Goal: Complete application form: Complete application form

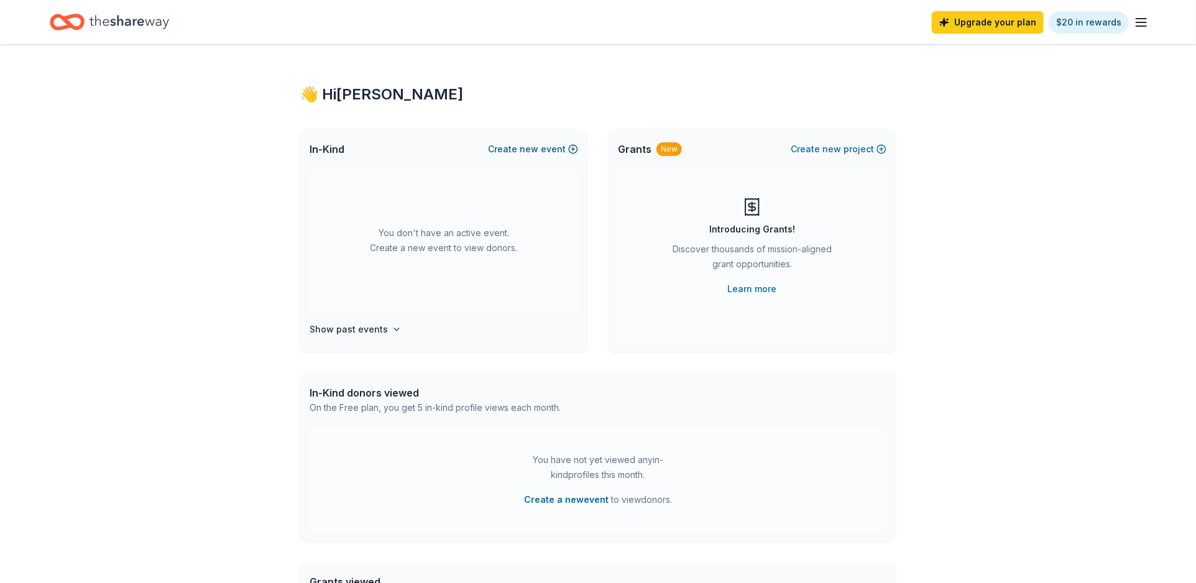
click at [556, 148] on button "Create new event" at bounding box center [533, 149] width 90 height 15
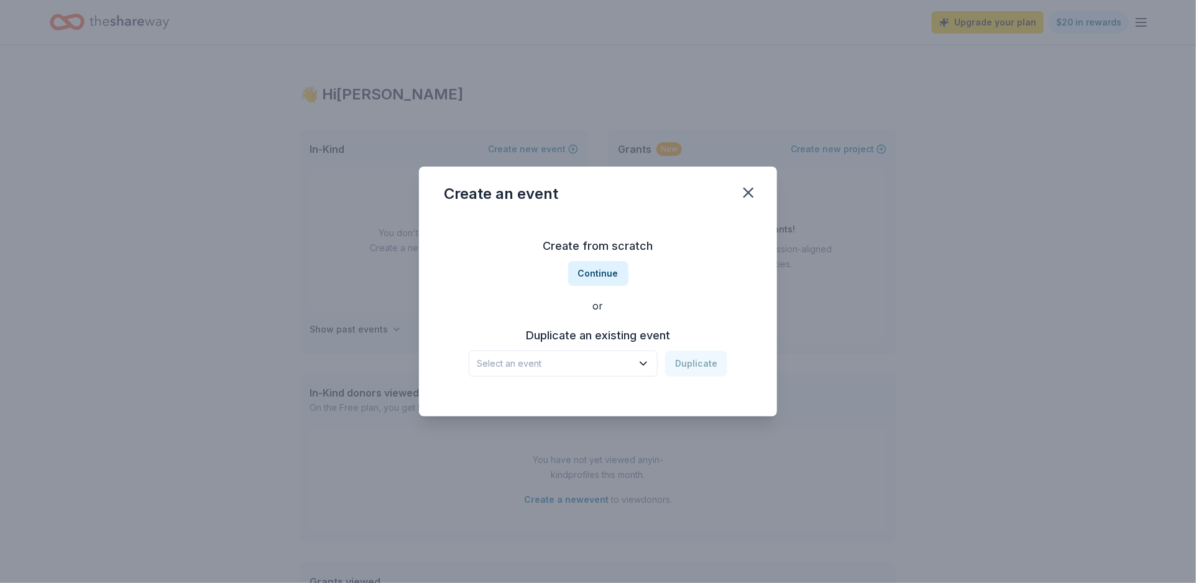
click at [599, 380] on div "Create from scratch Continue or Duplicate an existing event Select an event Dup…" at bounding box center [598, 306] width 308 height 180
click at [601, 369] on span "Select an event" at bounding box center [554, 363] width 155 height 15
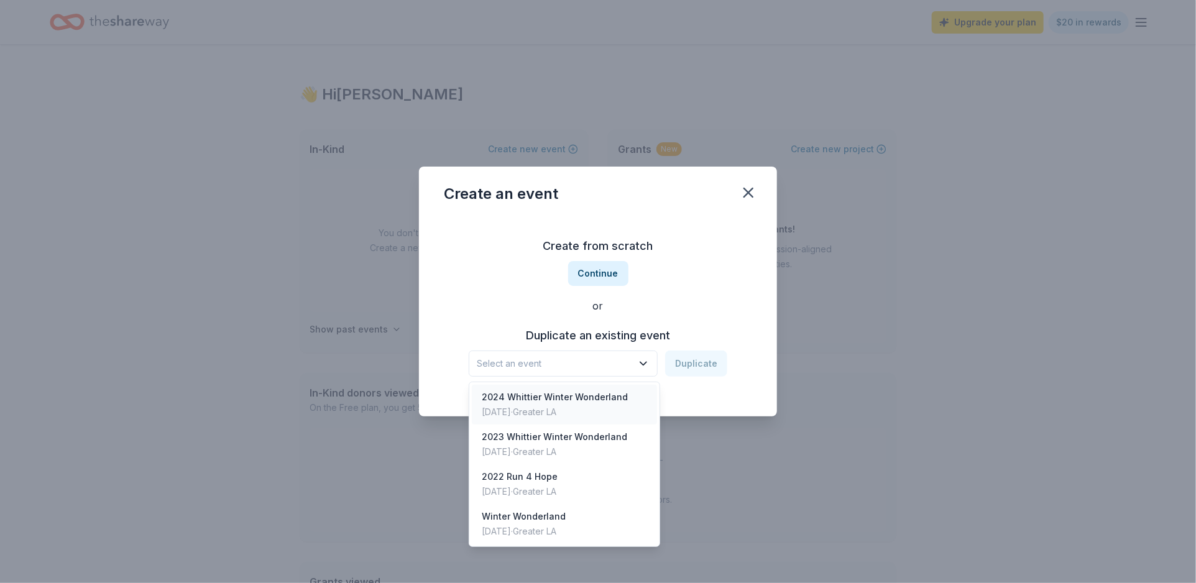
click at [591, 398] on div "2024 Whittier Winter Wonderland" at bounding box center [555, 397] width 146 height 15
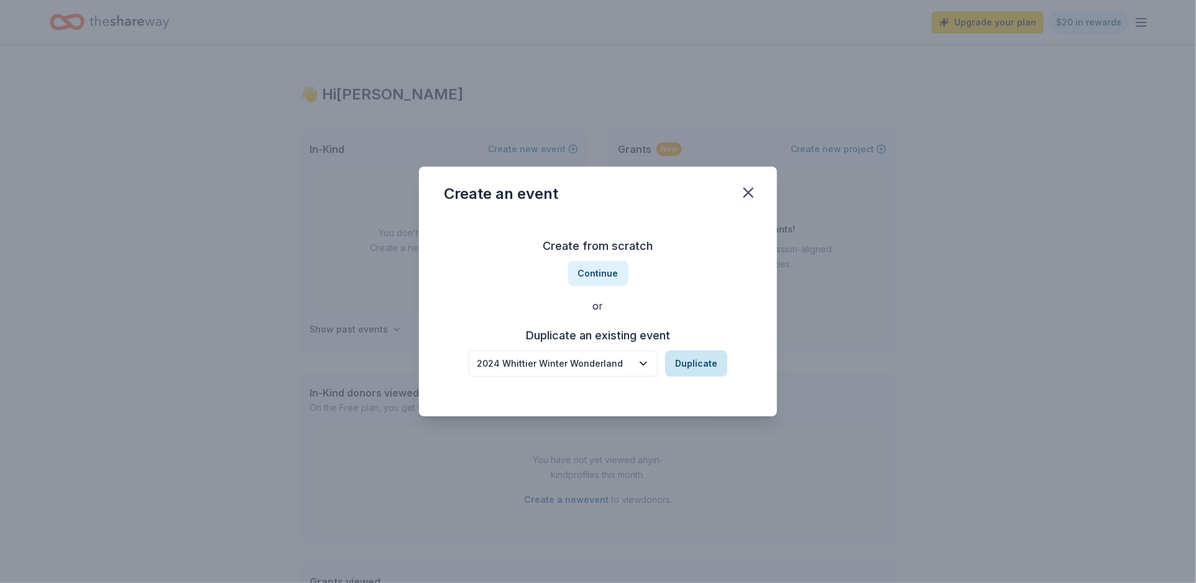
click at [684, 363] on button "Duplicate" at bounding box center [696, 364] width 62 height 26
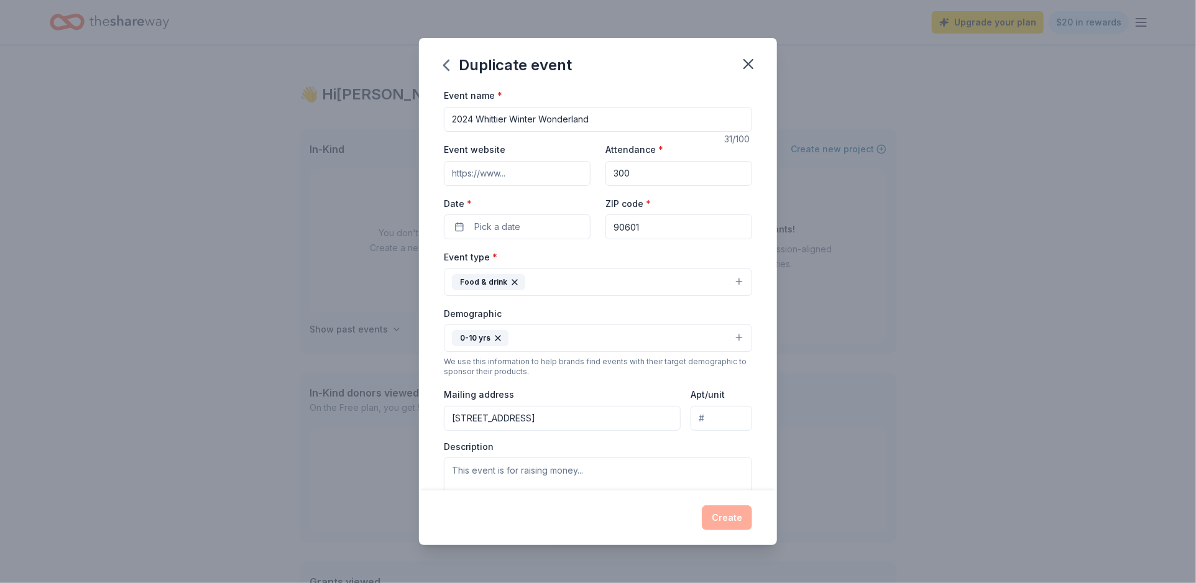
click at [471, 121] on input "2024 Whittier Winter Wonderland" at bounding box center [598, 119] width 308 height 25
type input "2025 Whittier Winter Wonderland"
click at [481, 173] on input "Event website" at bounding box center [517, 173] width 147 height 25
type input "[DOMAIN_NAME]"
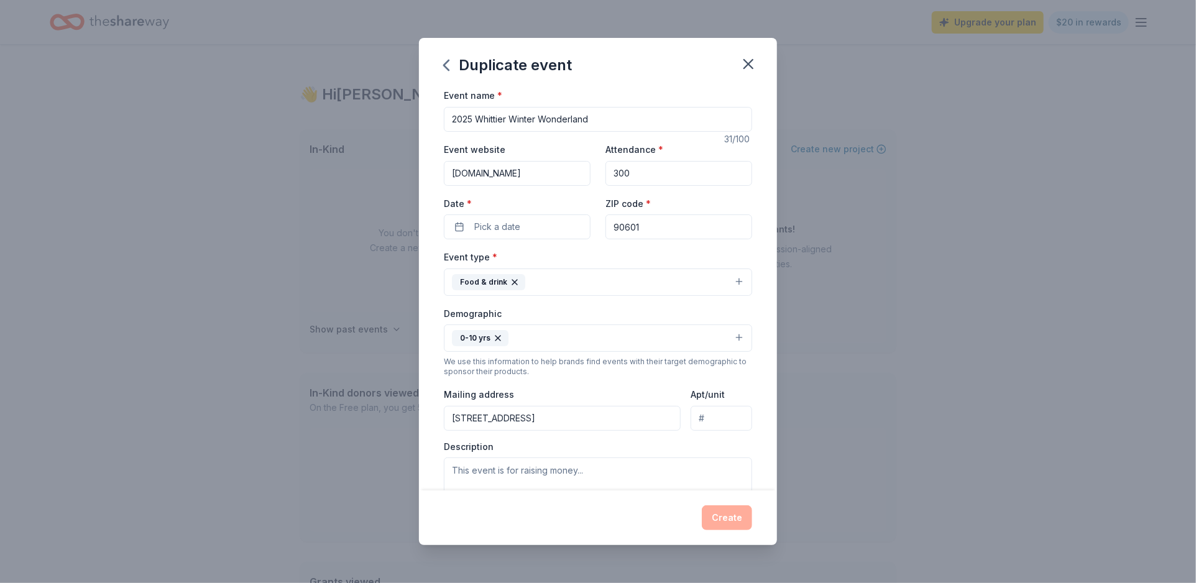
scroll to position [0, 0]
type input "800"
click at [490, 229] on span "Pick a date" at bounding box center [497, 226] width 46 height 15
click at [579, 262] on button "Go to next month" at bounding box center [584, 260] width 17 height 17
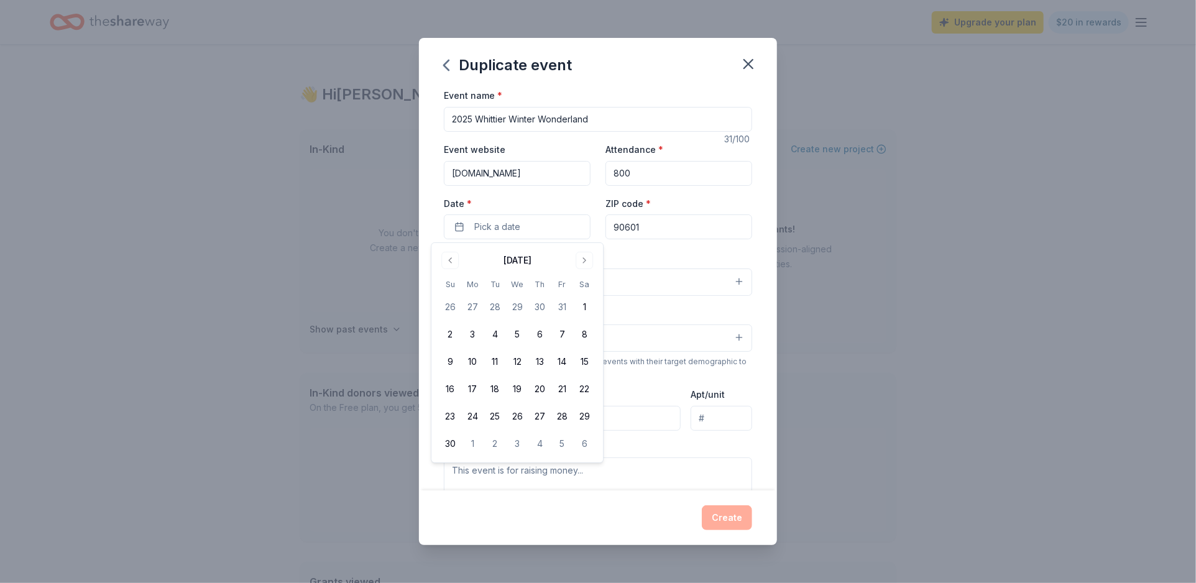
drag, startPoint x: 583, startPoint y: 255, endPoint x: 574, endPoint y: 267, distance: 14.7
click at [583, 256] on button "Go to next month" at bounding box center [584, 260] width 17 height 17
click at [473, 307] on button "1" at bounding box center [472, 307] width 22 height 22
click at [565, 336] on button "12" at bounding box center [562, 334] width 22 height 22
click at [565, 328] on button "12" at bounding box center [562, 334] width 22 height 22
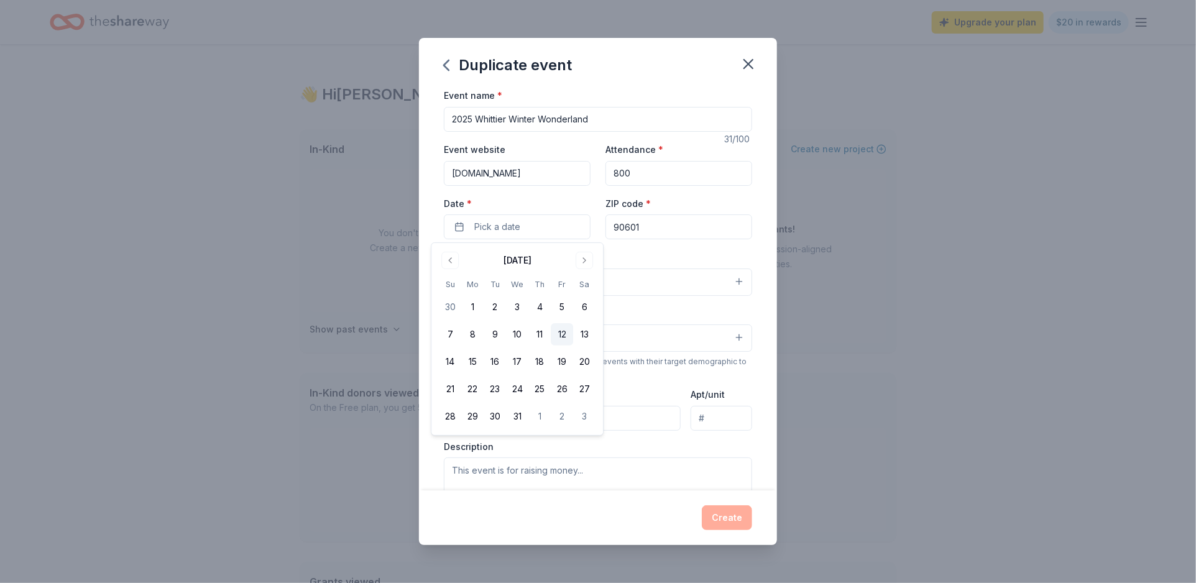
click at [565, 328] on button "12" at bounding box center [562, 334] width 22 height 22
click at [759, 264] on div "Event name * [GEOGRAPHIC_DATA] 31 /100 Event website [DOMAIN_NAME] Attendance *…" at bounding box center [598, 289] width 358 height 402
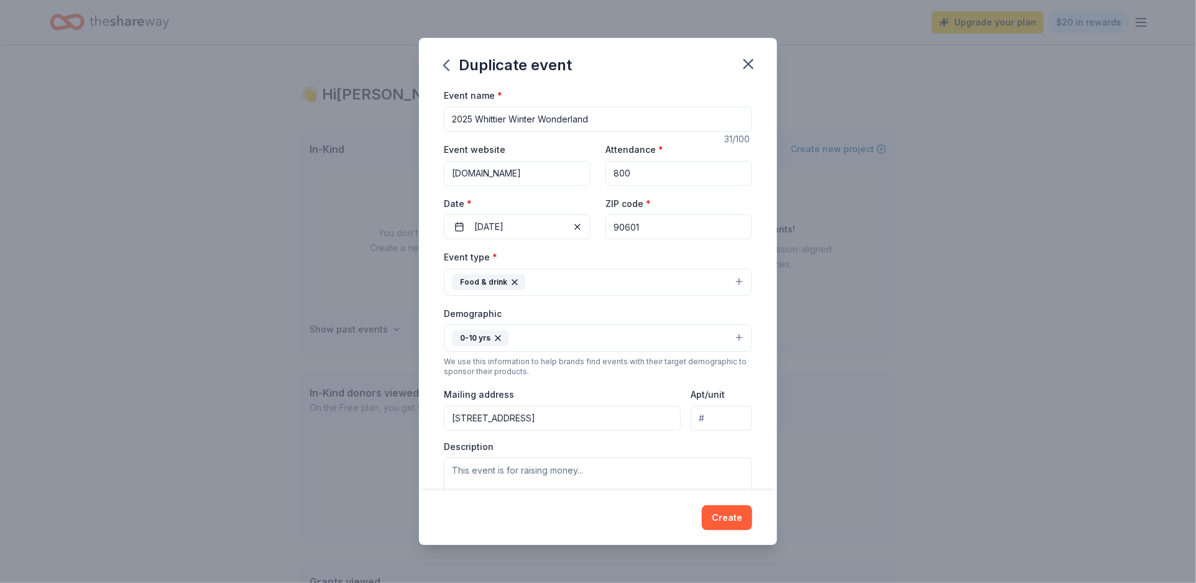
click at [735, 284] on button "Food & drink" at bounding box center [598, 282] width 308 height 27
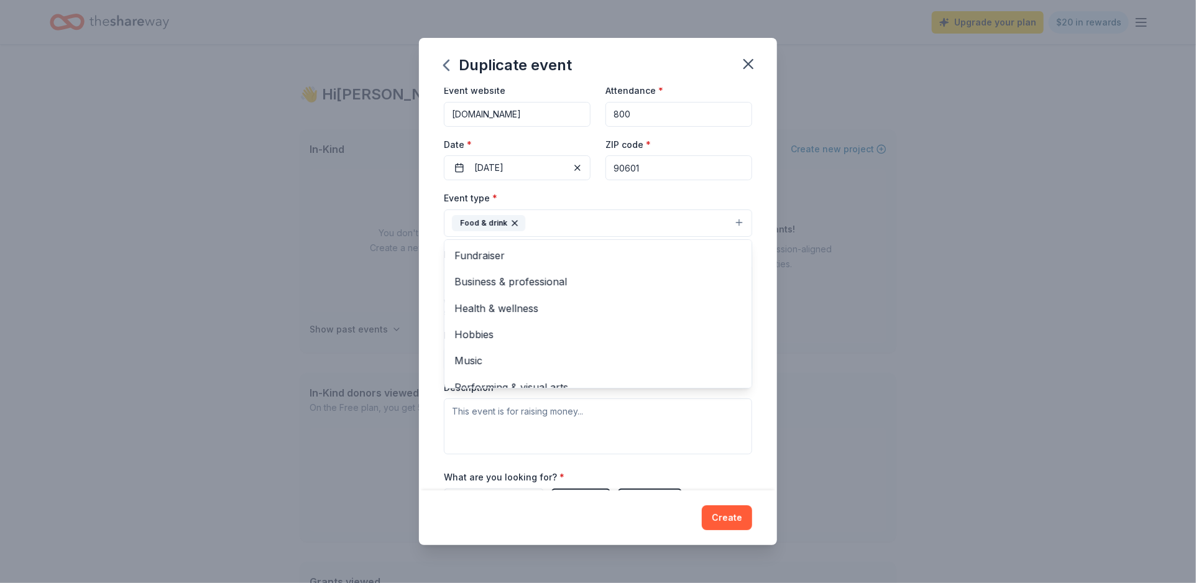
click at [759, 279] on div "Event name * [GEOGRAPHIC_DATA] 31 /100 Event website [DOMAIN_NAME] Attendance *…" at bounding box center [598, 289] width 358 height 402
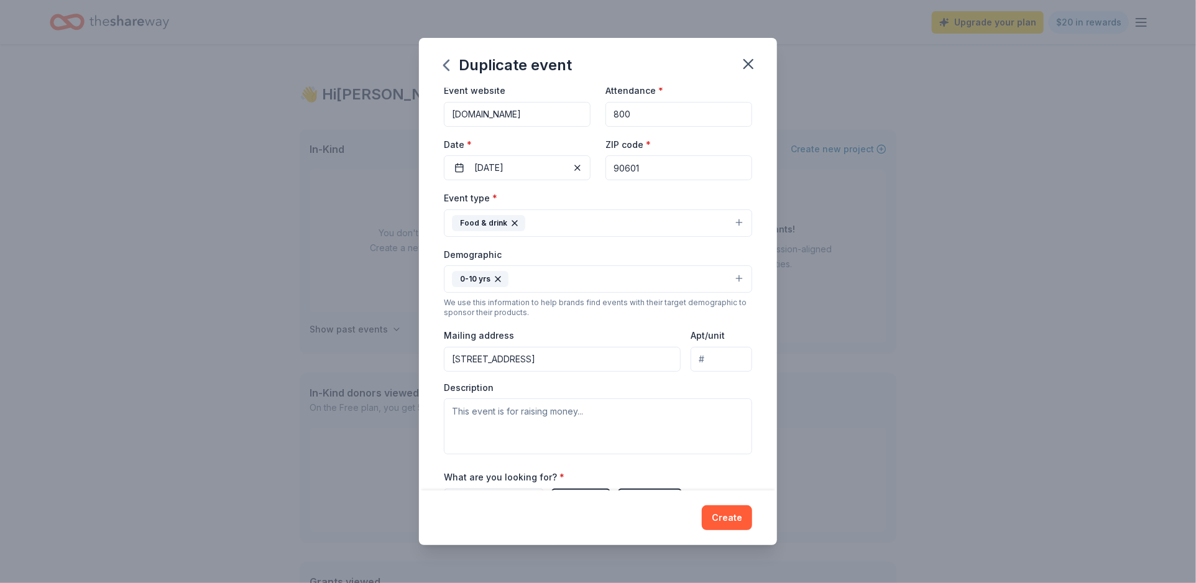
click at [735, 278] on button "0-10 yrs" at bounding box center [598, 278] width 308 height 27
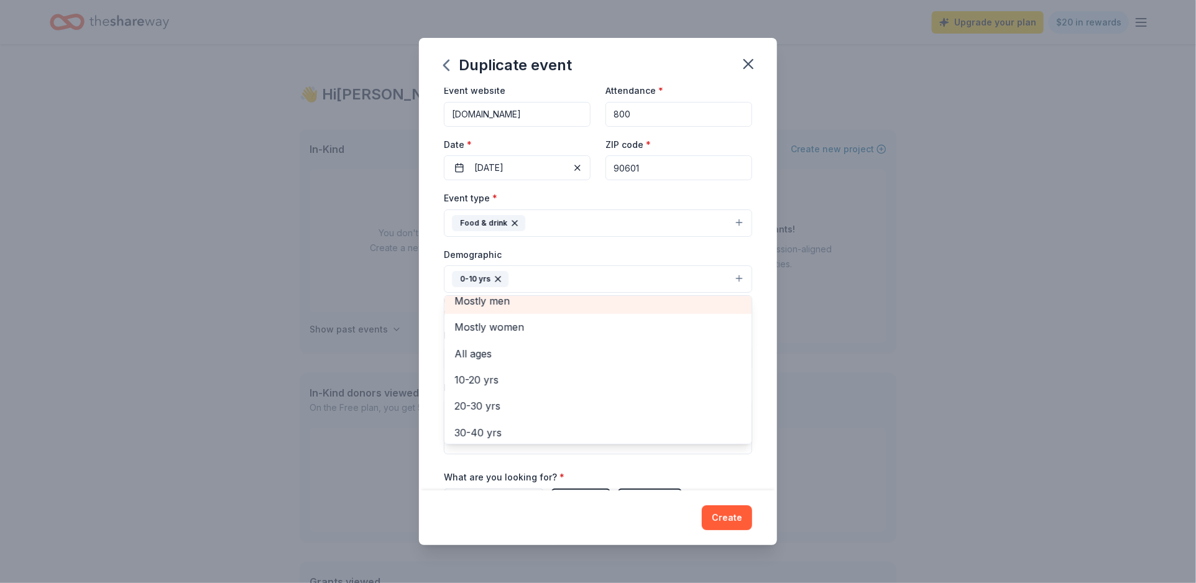
scroll to position [57, 0]
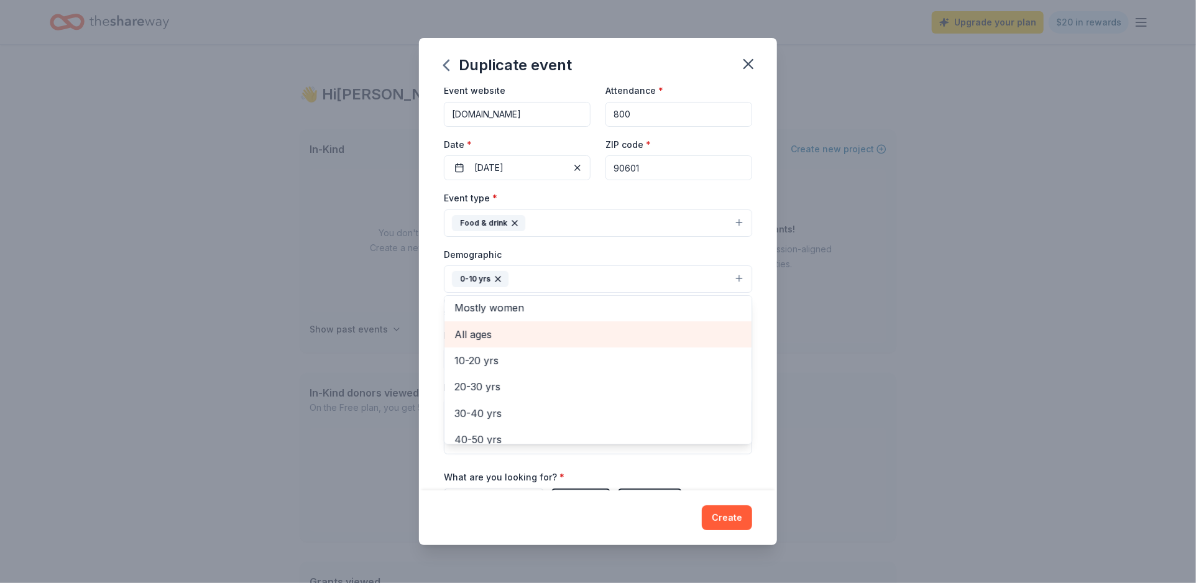
click at [571, 339] on span "All ages" at bounding box center [598, 334] width 287 height 16
drag, startPoint x: 776, startPoint y: 354, endPoint x: 762, endPoint y: 357, distance: 13.9
click at [776, 354] on div "Event name * 2025 Whittier Winter Wonderland 31 /100 Event website [DOMAIN_NAME…" at bounding box center [598, 289] width 358 height 402
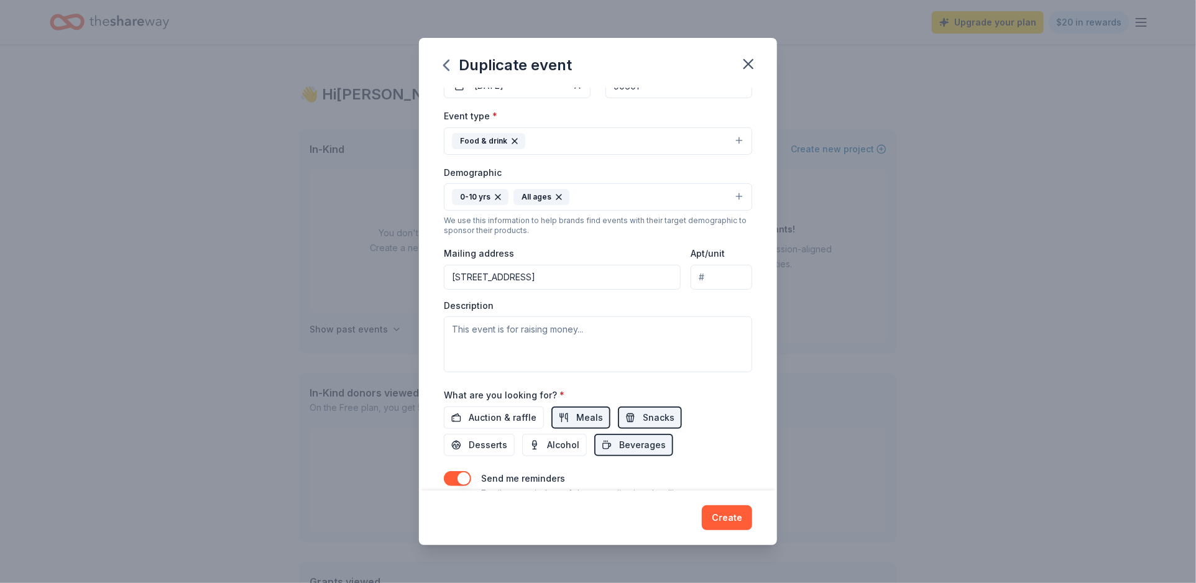
scroll to position [143, 0]
click at [515, 432] on button "Desserts" at bounding box center [479, 443] width 71 height 22
click at [589, 341] on textarea at bounding box center [598, 343] width 308 height 56
paste textarea "Lore ip dol sit AMETCONS ADIPIS ELITSEDDOE, t incididuntut labor etdolorem al e…"
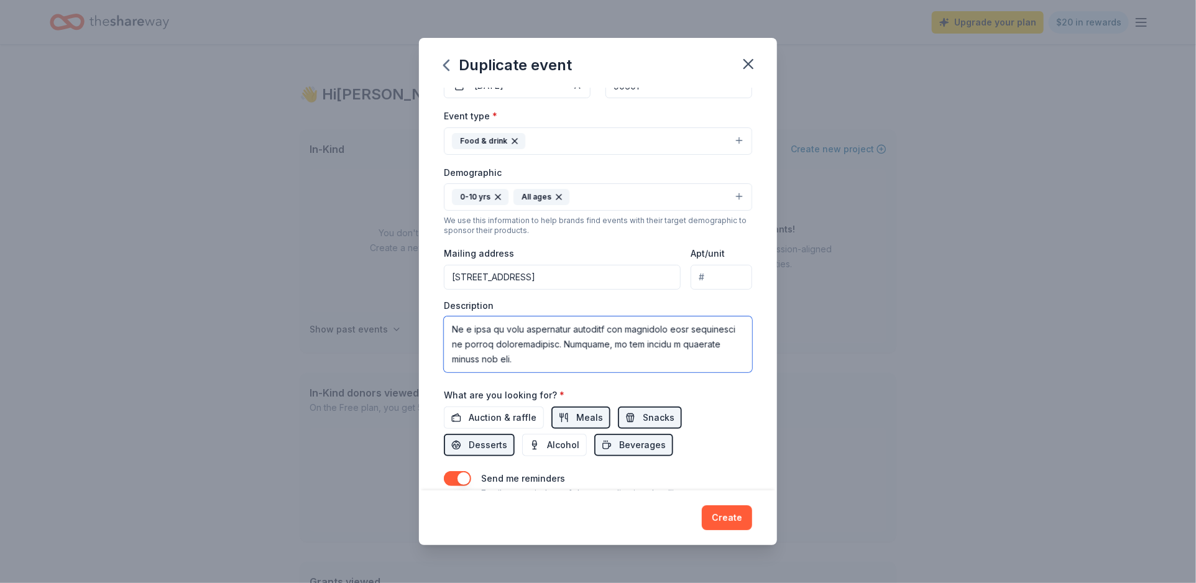
scroll to position [317, 0]
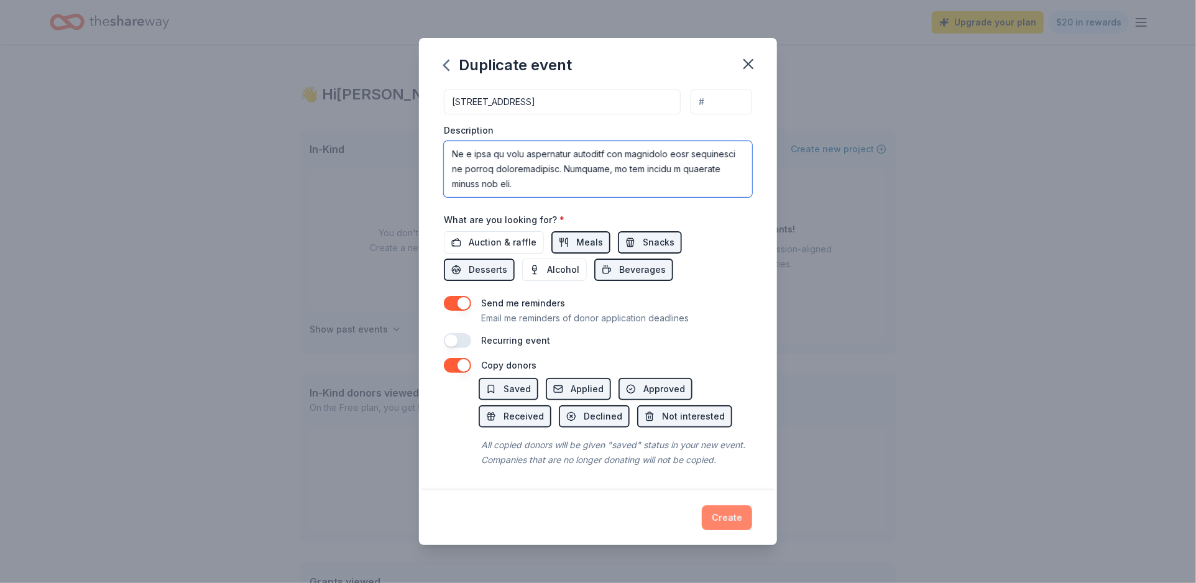
type textarea "Lore ip dol sit AMETCONS ADIPIS ELITSEDDOE, t incididuntut labor etdolorem al e…"
click at [736, 523] on button "Create" at bounding box center [727, 517] width 50 height 25
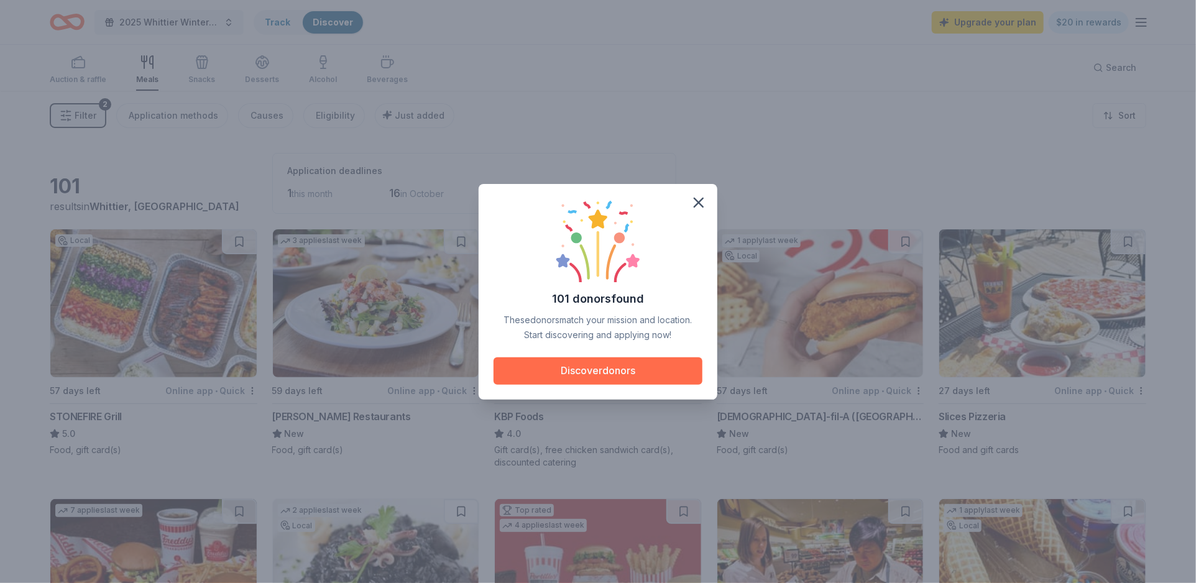
click at [638, 369] on button "Discover donors" at bounding box center [598, 371] width 209 height 27
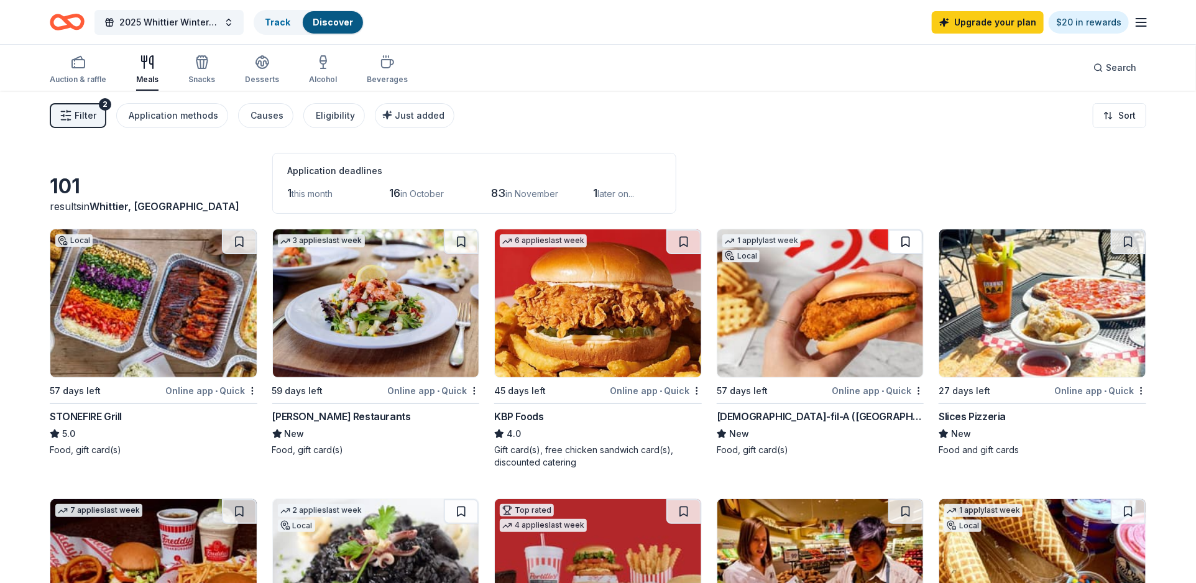
click at [908, 241] on button at bounding box center [906, 241] width 35 height 25
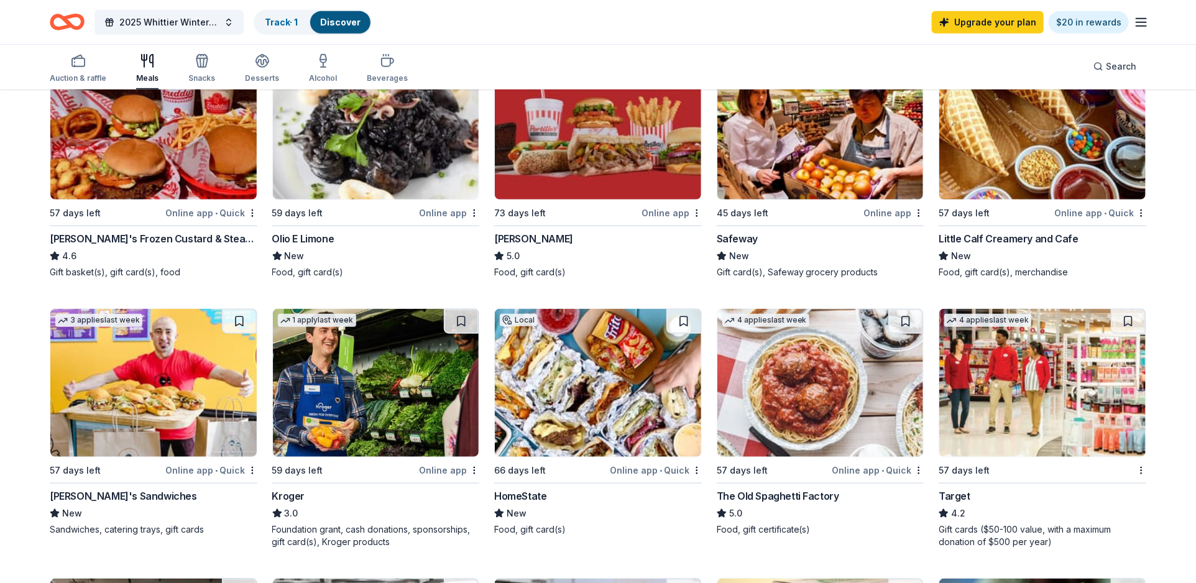
scroll to position [462, 0]
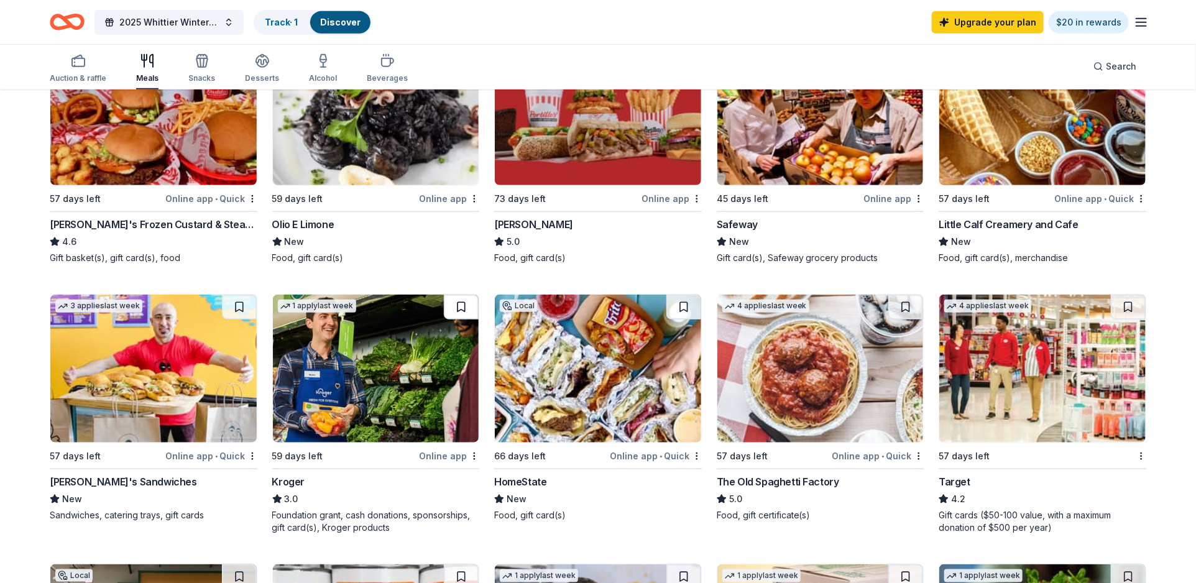
click at [462, 306] on button at bounding box center [461, 307] width 35 height 25
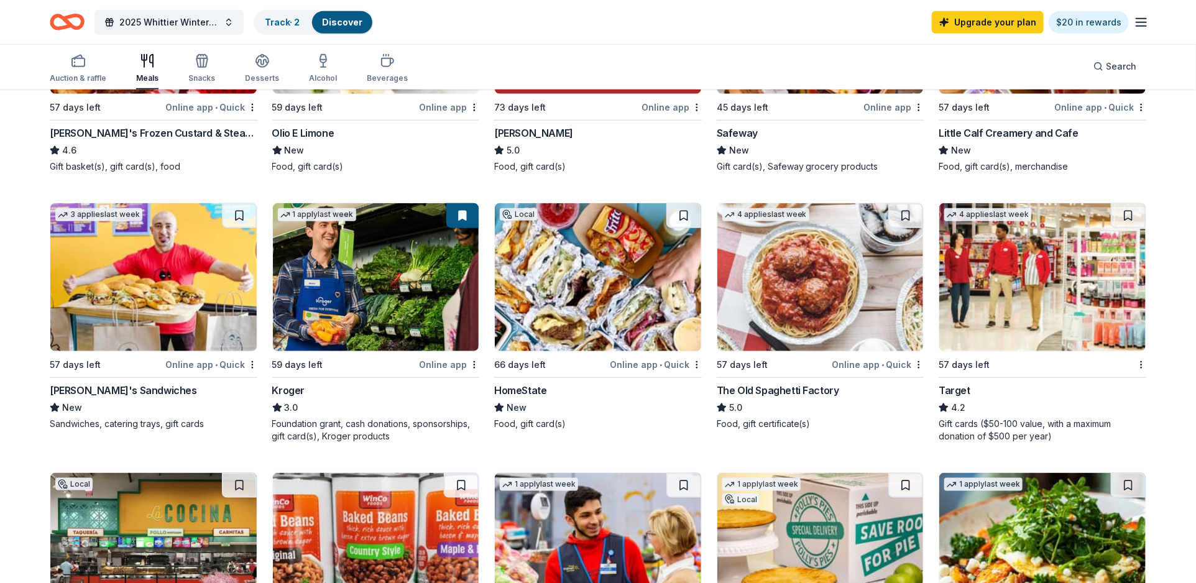
scroll to position [555, 0]
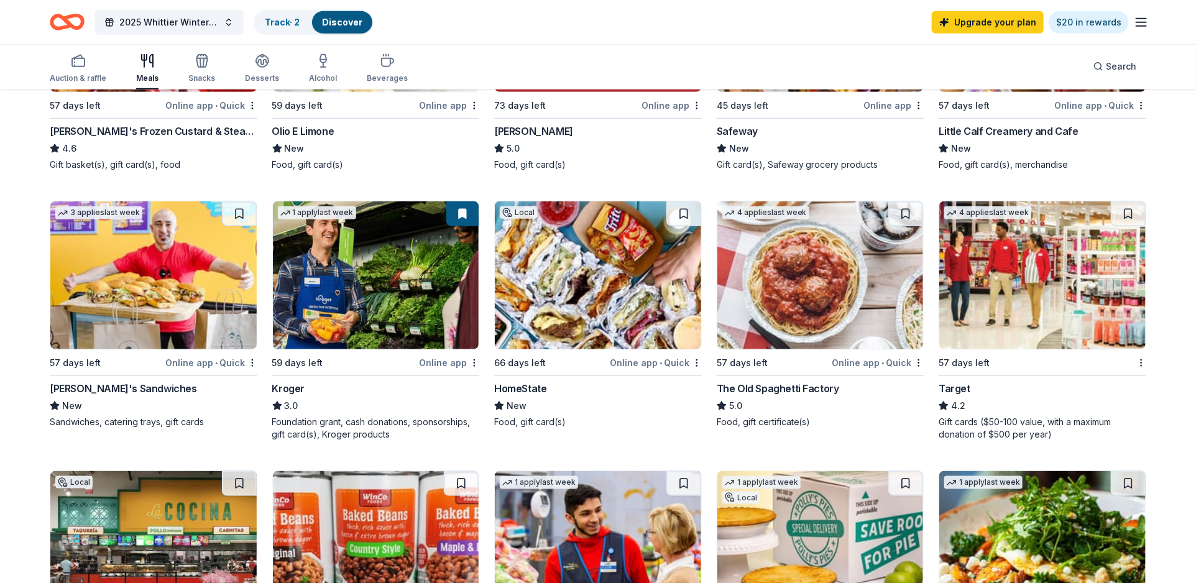
drag, startPoint x: 1125, startPoint y: 211, endPoint x: 1114, endPoint y: 226, distance: 17.8
click at [1125, 211] on button at bounding box center [1128, 213] width 35 height 25
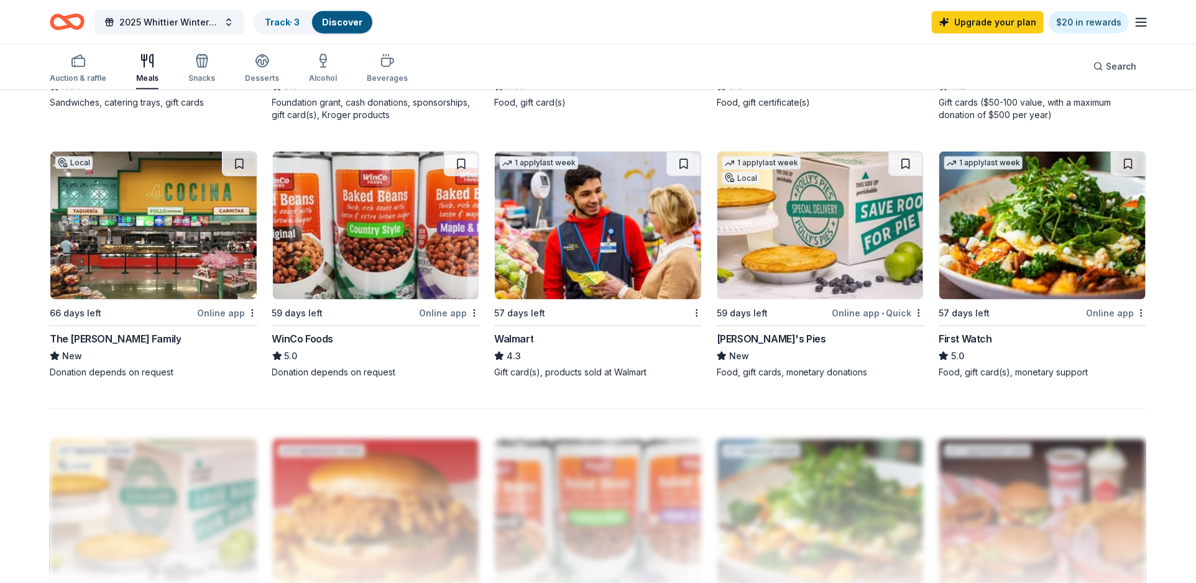
scroll to position [885, 0]
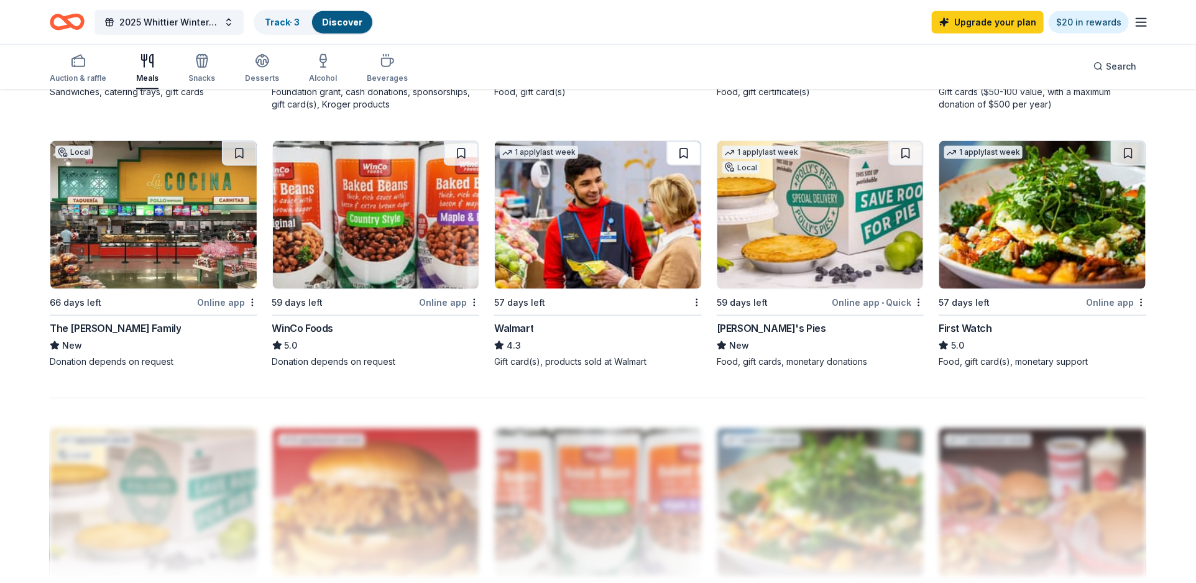
click at [687, 151] on button at bounding box center [684, 153] width 35 height 25
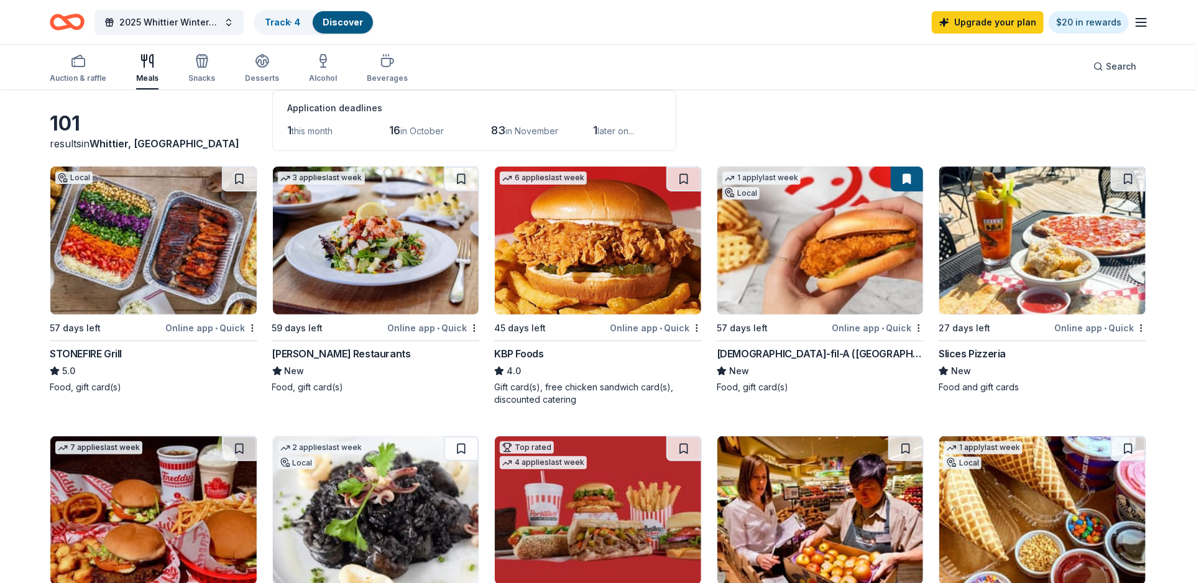
scroll to position [0, 0]
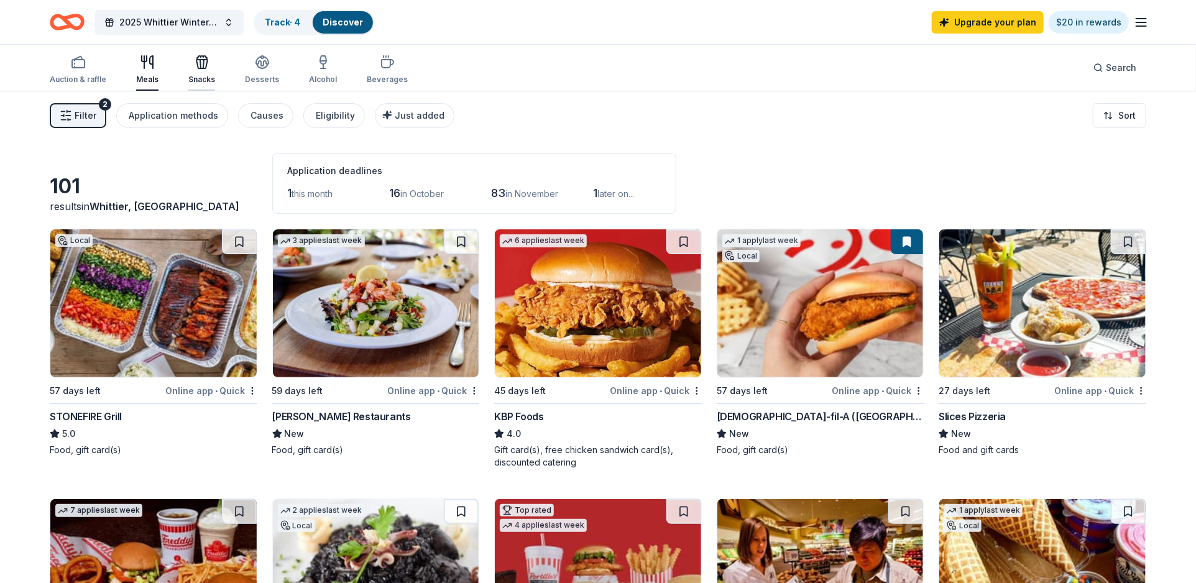
click at [197, 67] on icon "button" at bounding box center [202, 62] width 15 height 15
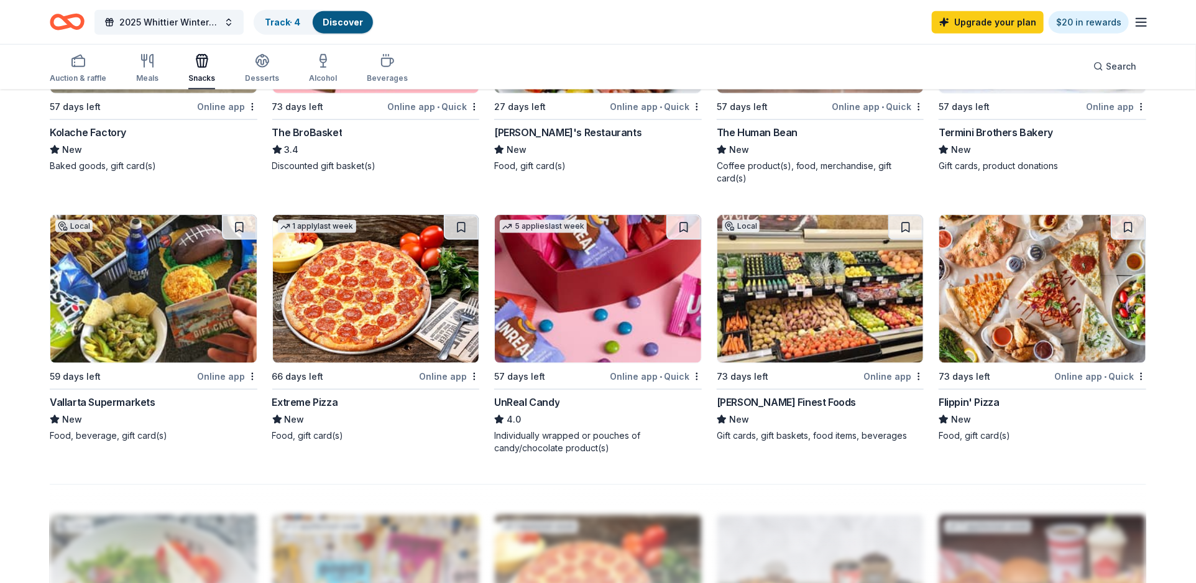
scroll to position [803, 0]
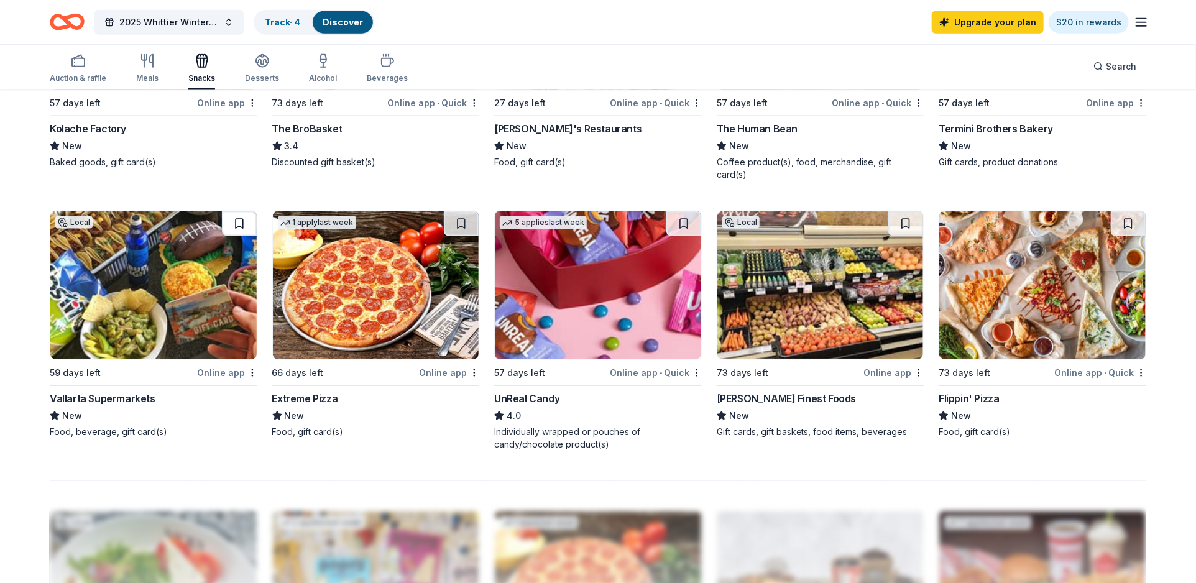
click at [240, 211] on button at bounding box center [239, 223] width 35 height 25
click at [262, 67] on icon "button" at bounding box center [262, 65] width 11 height 4
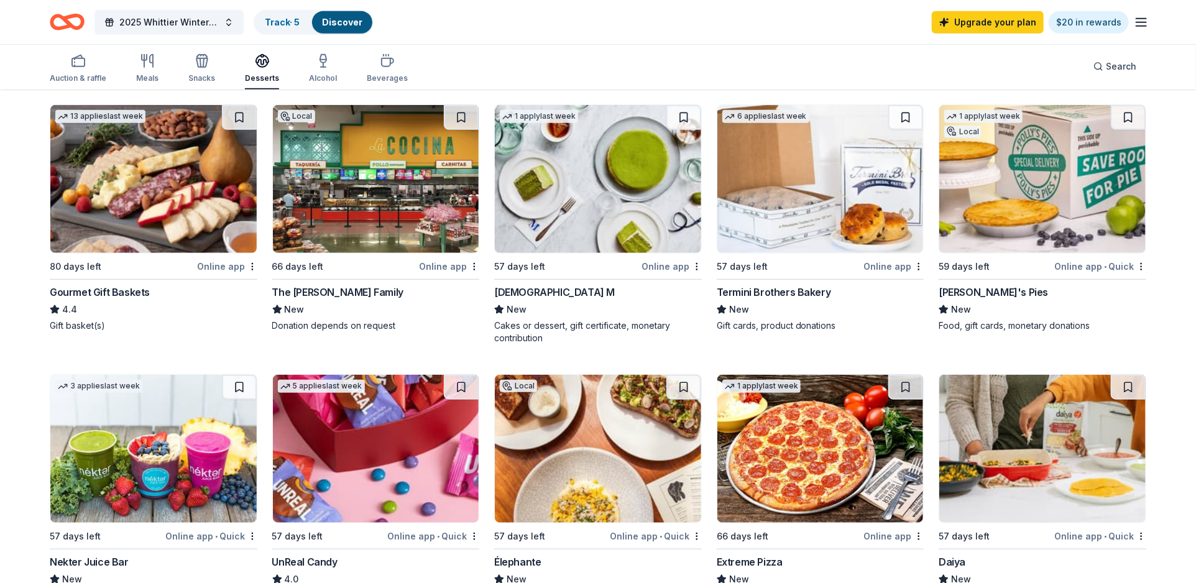
scroll to position [368, 0]
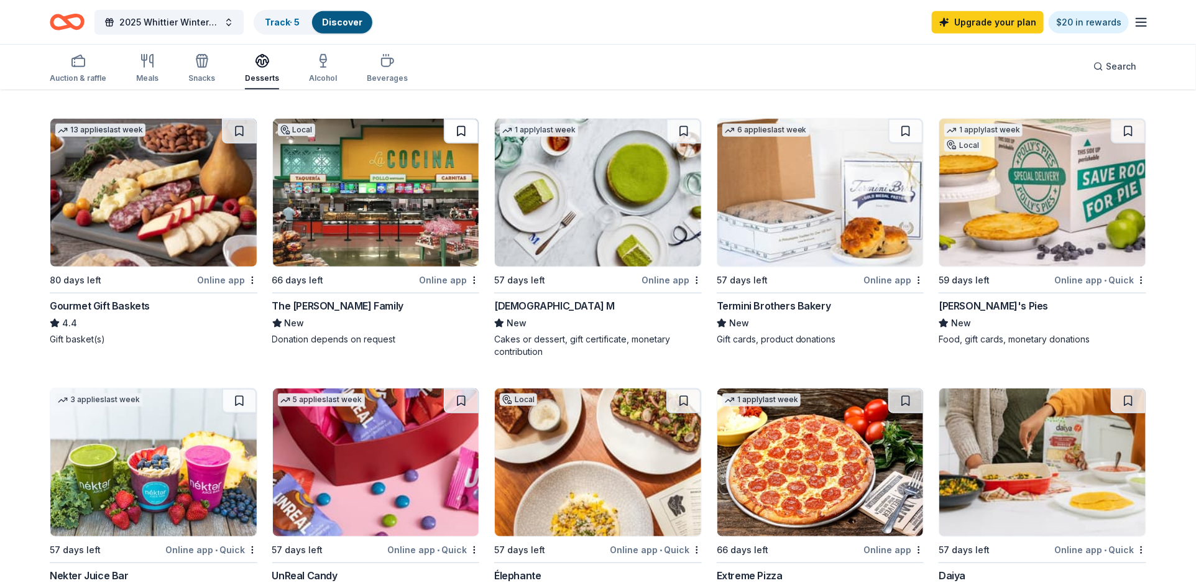
click at [464, 134] on button at bounding box center [461, 131] width 35 height 25
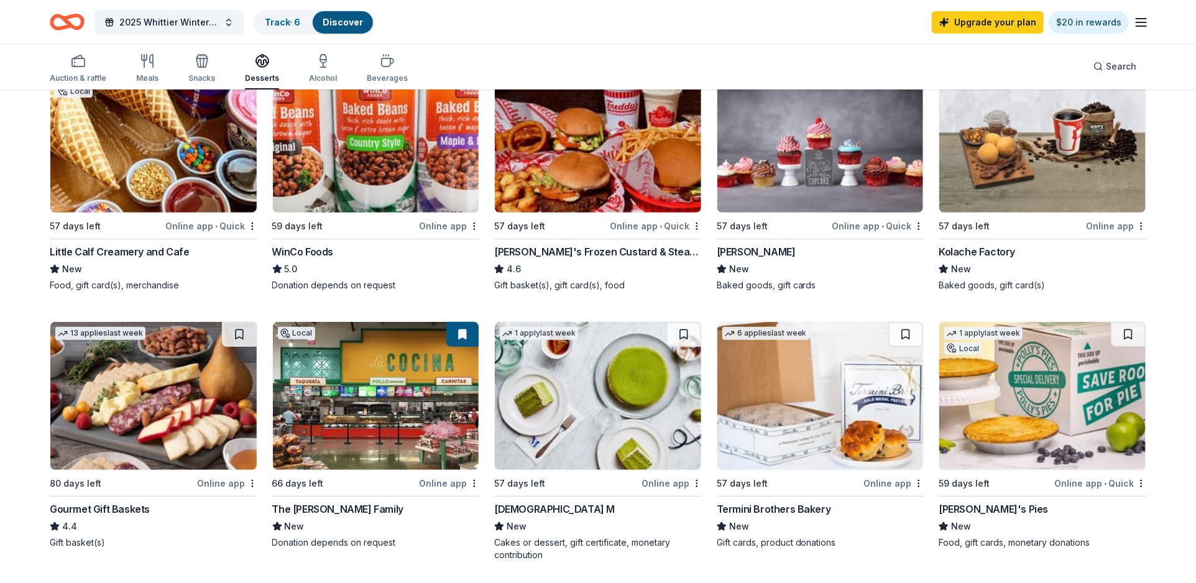
scroll to position [0, 0]
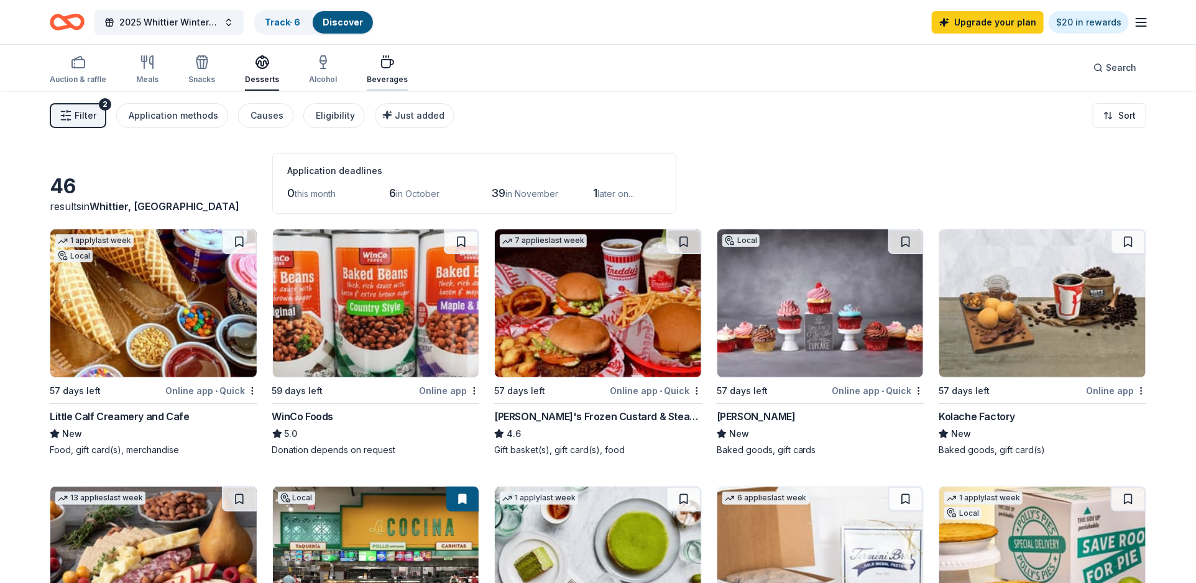
click at [367, 69] on div "button" at bounding box center [387, 62] width 41 height 15
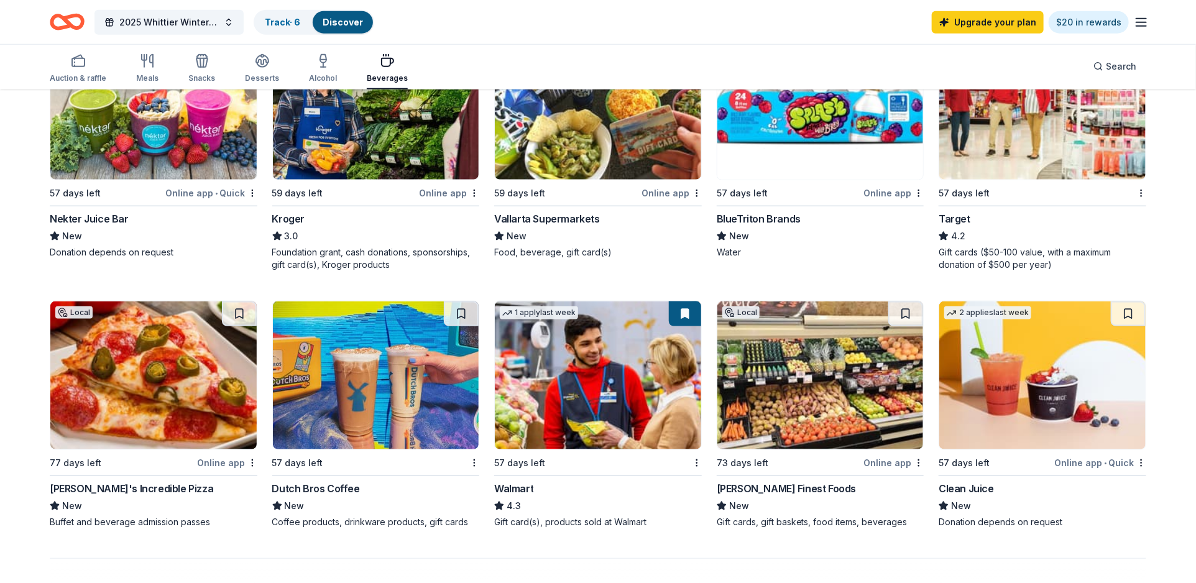
scroll to position [730, 0]
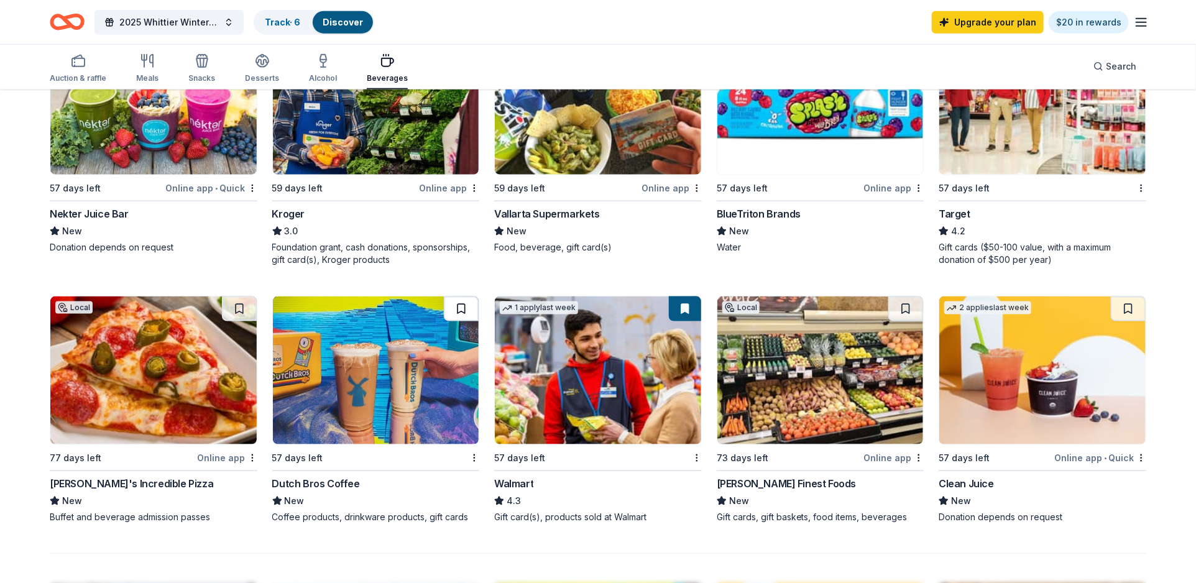
click at [464, 297] on button at bounding box center [461, 309] width 35 height 25
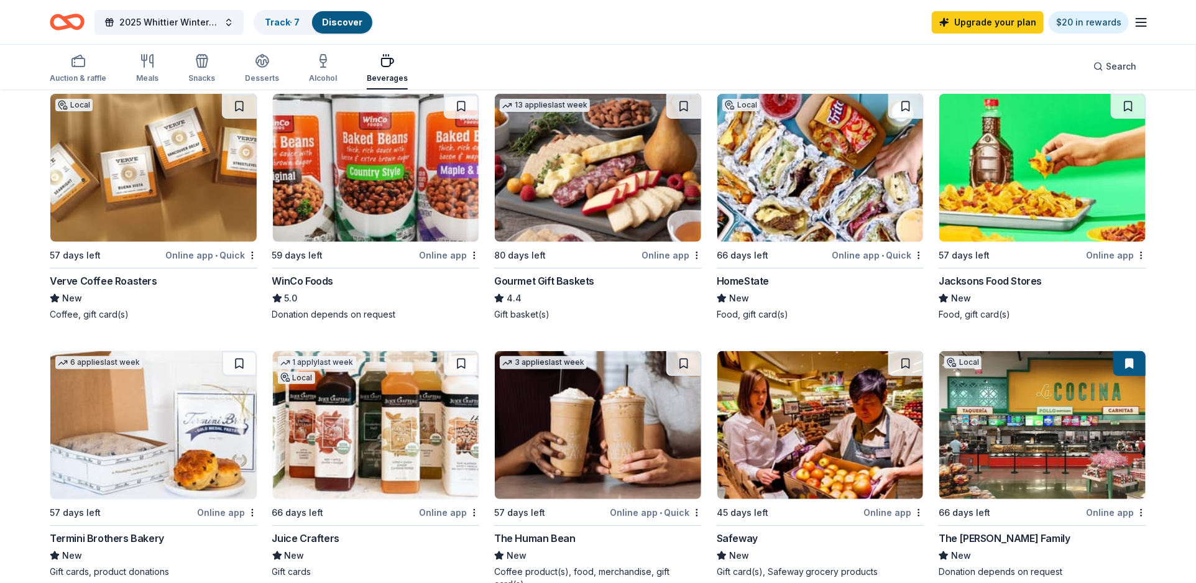
scroll to position [0, 0]
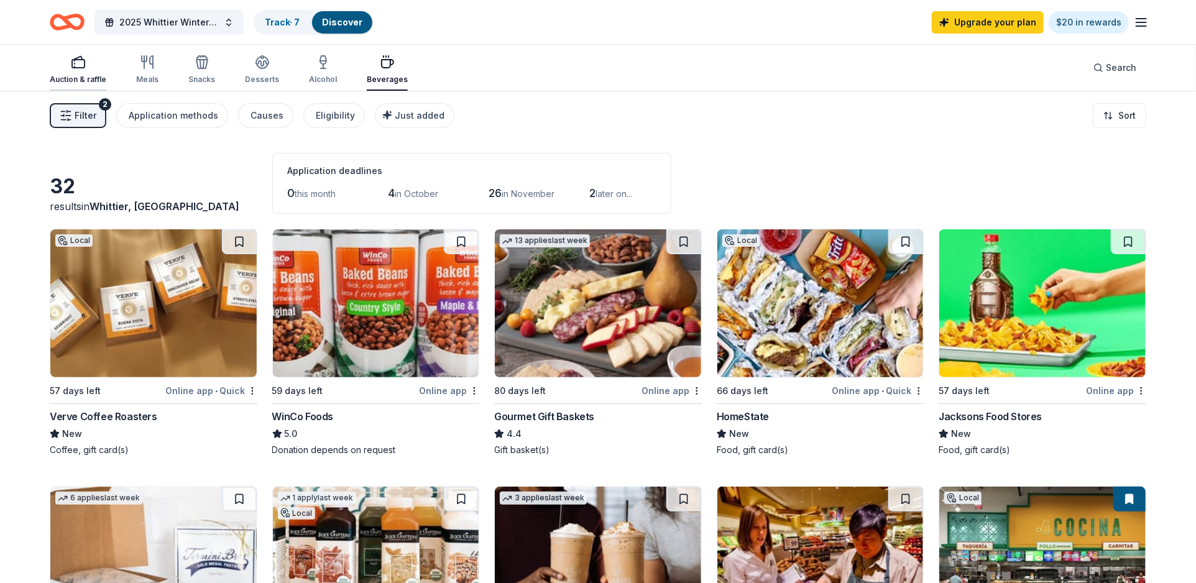
click at [78, 70] on div "Auction & raffle" at bounding box center [78, 70] width 57 height 30
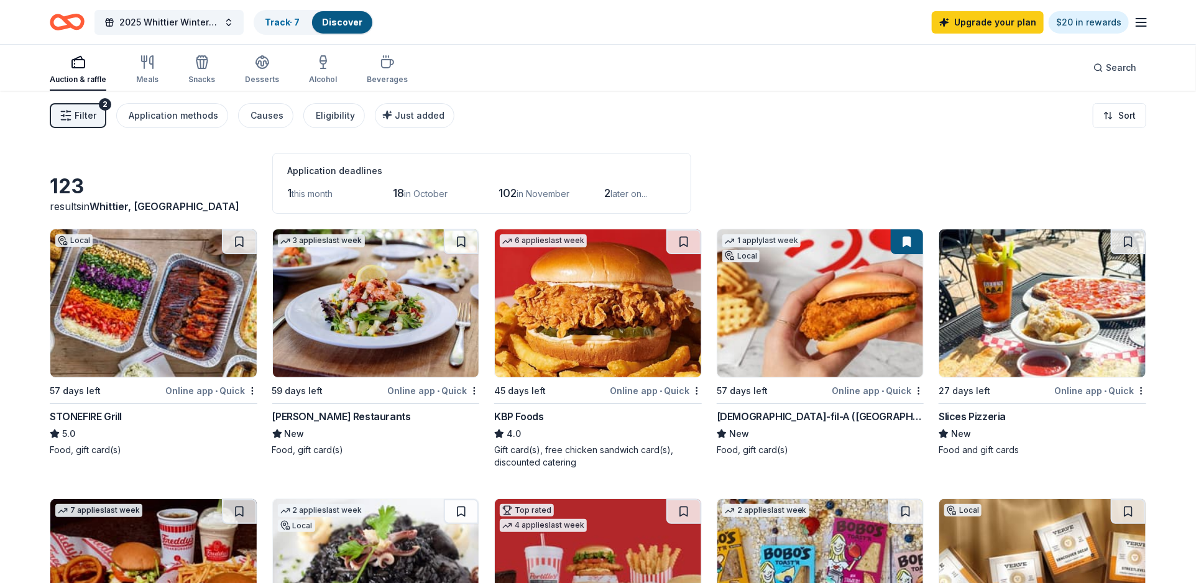
click at [813, 327] on img at bounding box center [821, 303] width 206 height 148
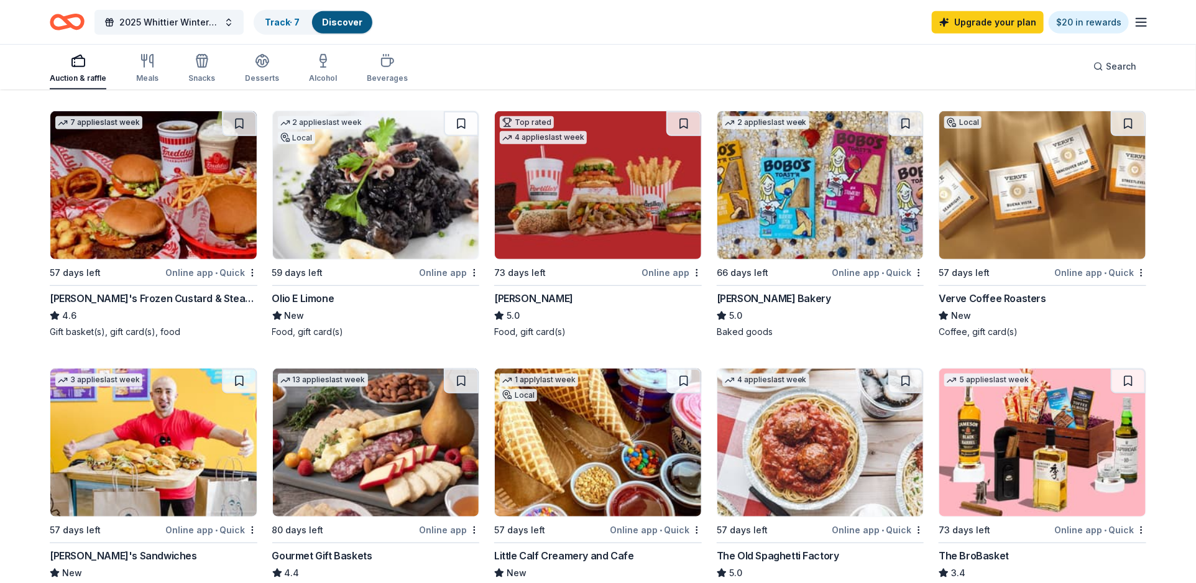
scroll to position [280, 0]
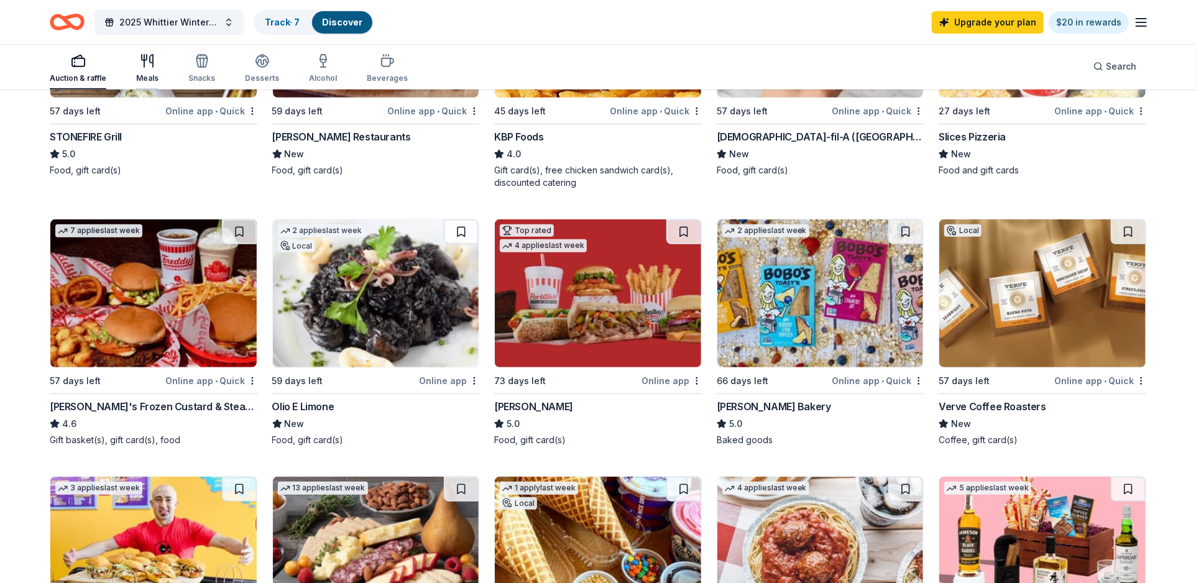
click at [144, 68] on icon "button" at bounding box center [147, 60] width 15 height 15
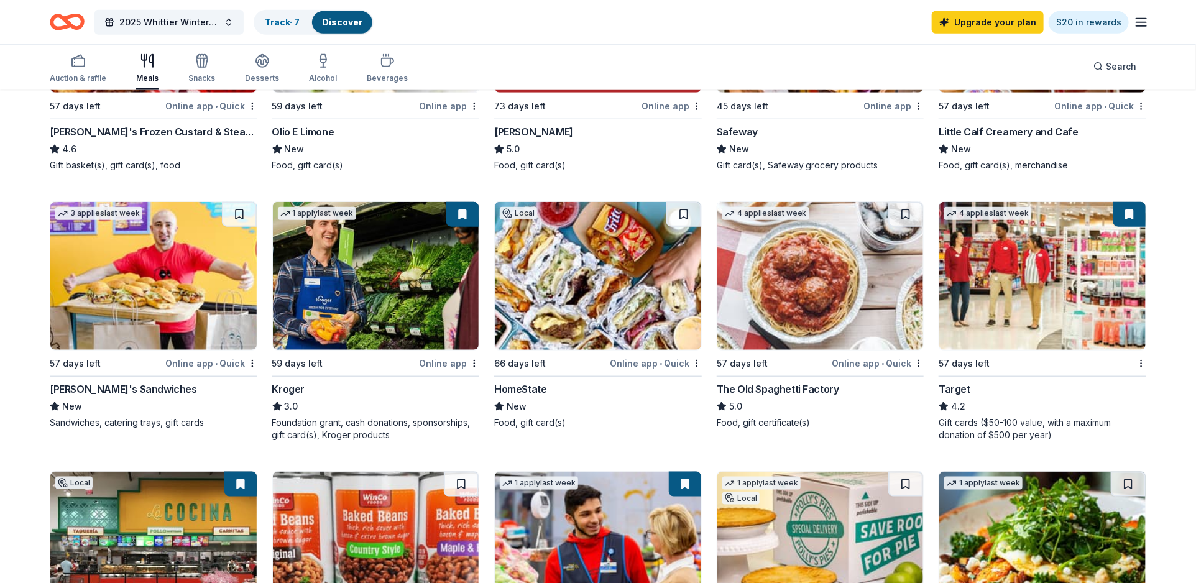
scroll to position [555, 0]
click at [292, 387] on div "Kroger" at bounding box center [288, 388] width 33 height 15
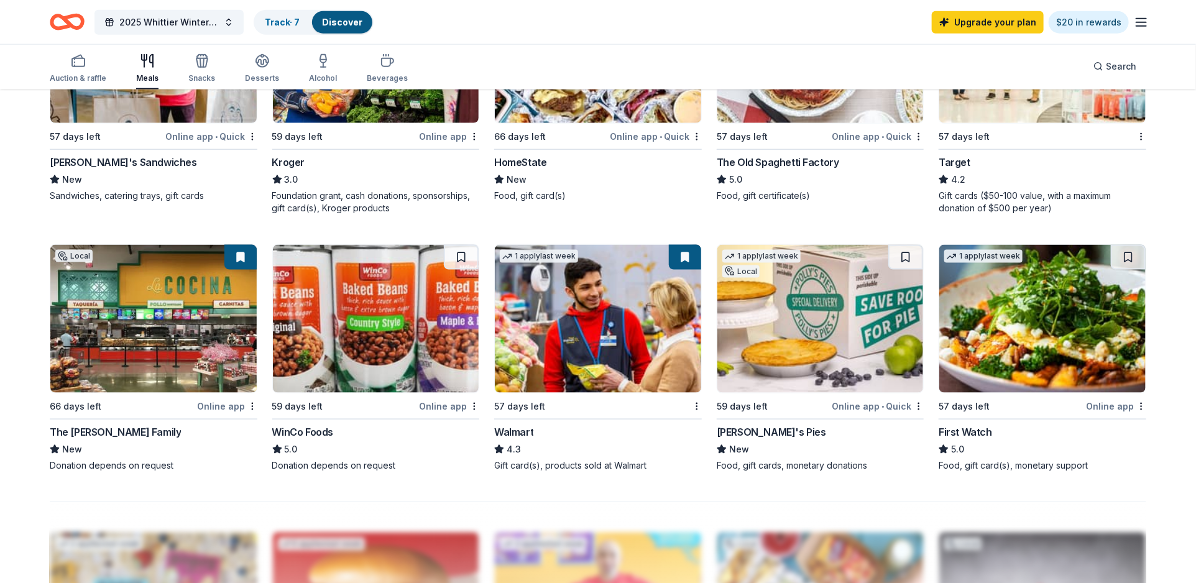
scroll to position [782, 0]
click at [568, 353] on img at bounding box center [598, 318] width 206 height 148
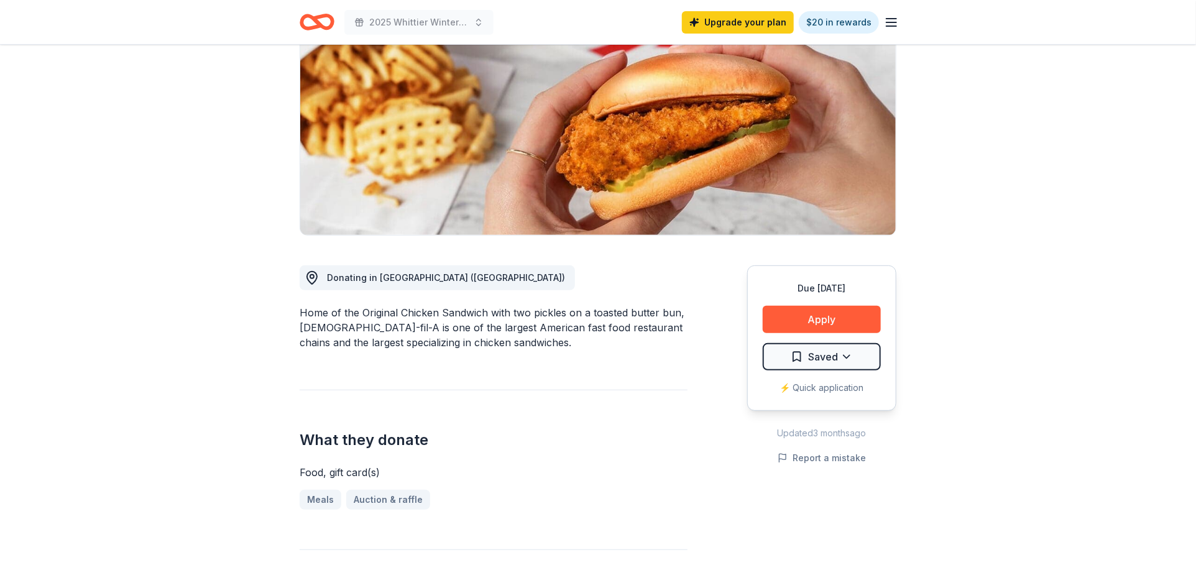
scroll to position [179, 0]
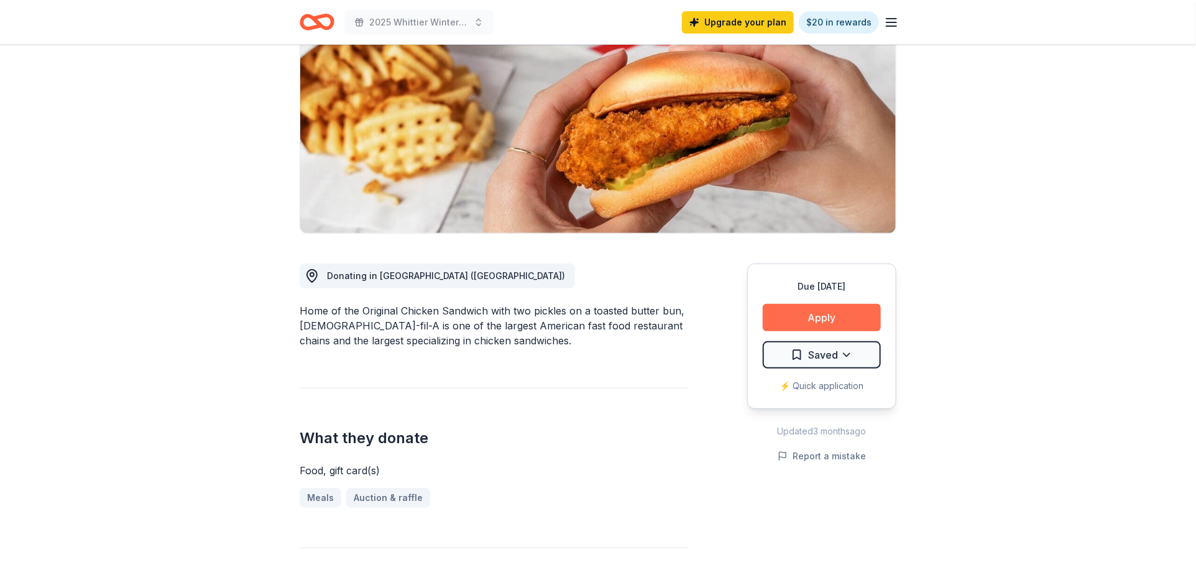
click at [800, 304] on button "Apply" at bounding box center [822, 317] width 118 height 27
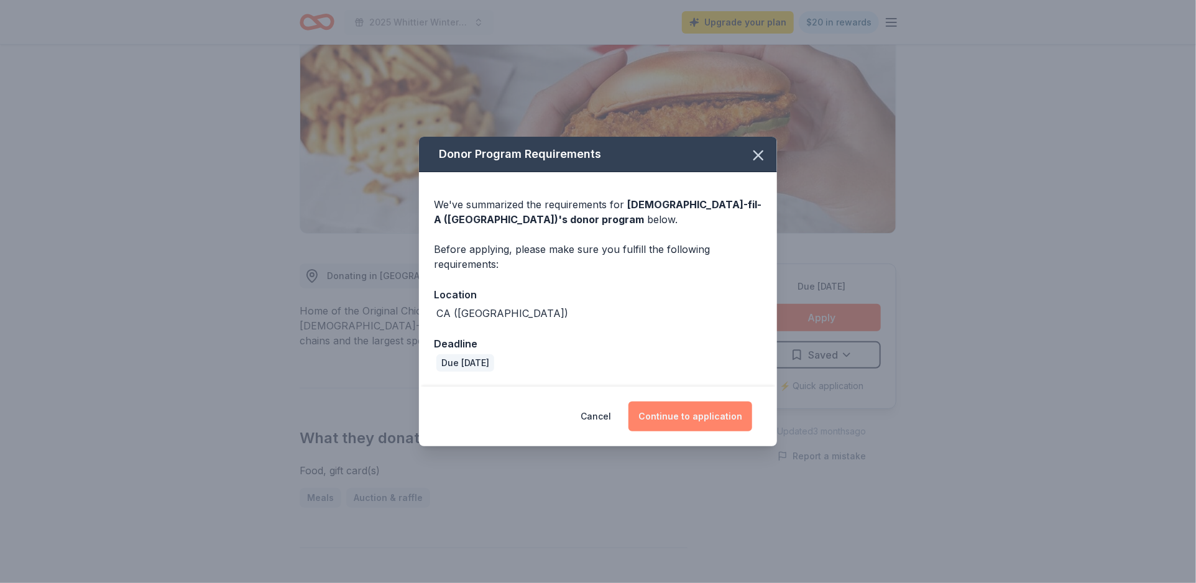
click at [703, 422] on button "Continue to application" at bounding box center [691, 417] width 124 height 30
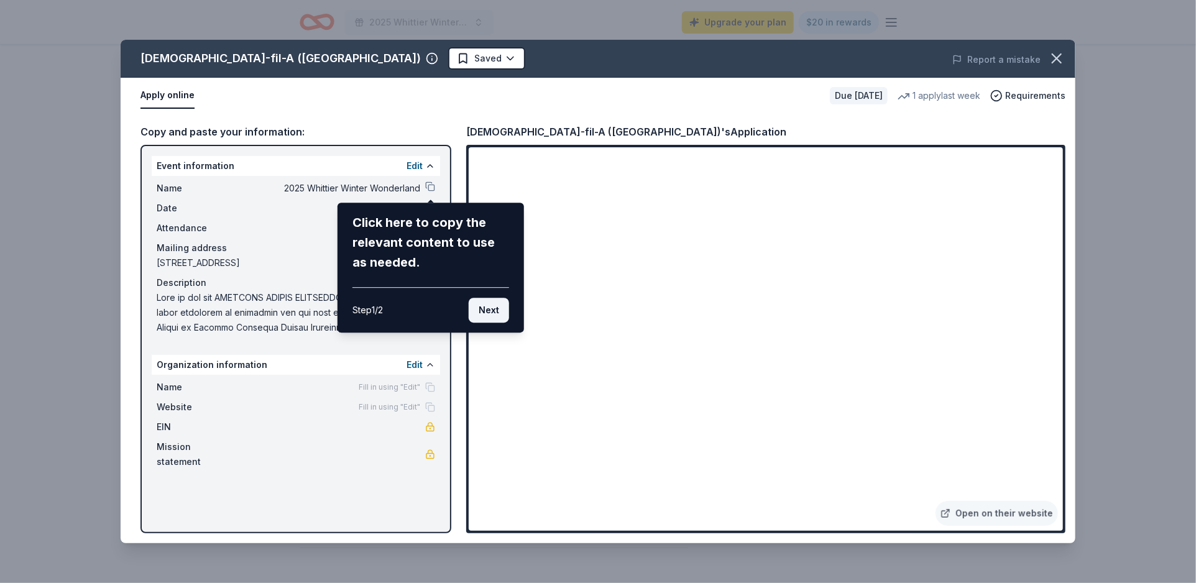
click at [494, 309] on button "Next" at bounding box center [489, 310] width 40 height 25
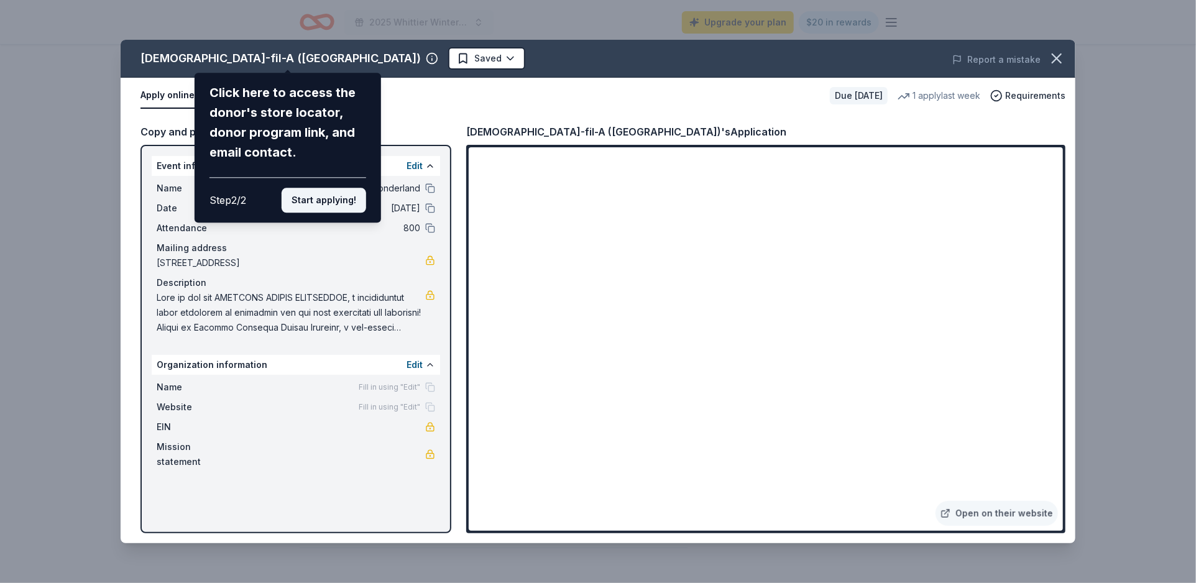
click at [326, 198] on button "Start applying!" at bounding box center [324, 200] width 85 height 25
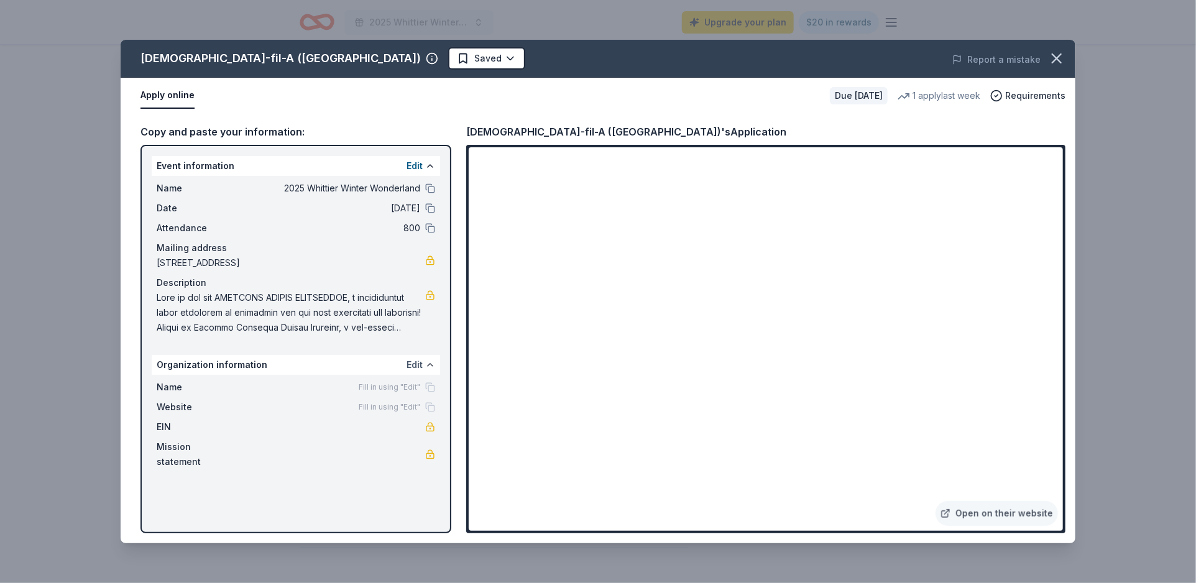
click at [413, 365] on button "Edit" at bounding box center [415, 365] width 16 height 15
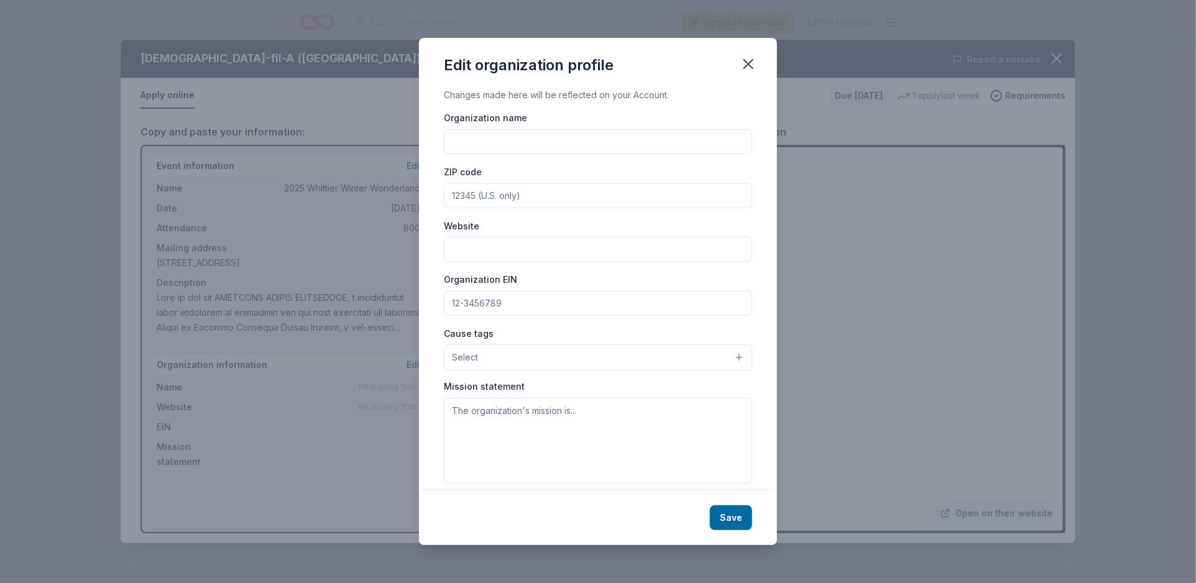
click at [491, 137] on input "Organization name" at bounding box center [598, 141] width 308 height 25
type input "v"
type input "VICTORY OUTREACH WHITTIER"
type input "90601"
type input "WWW.VICTORYOUTREACHWHITTIER.ORG"
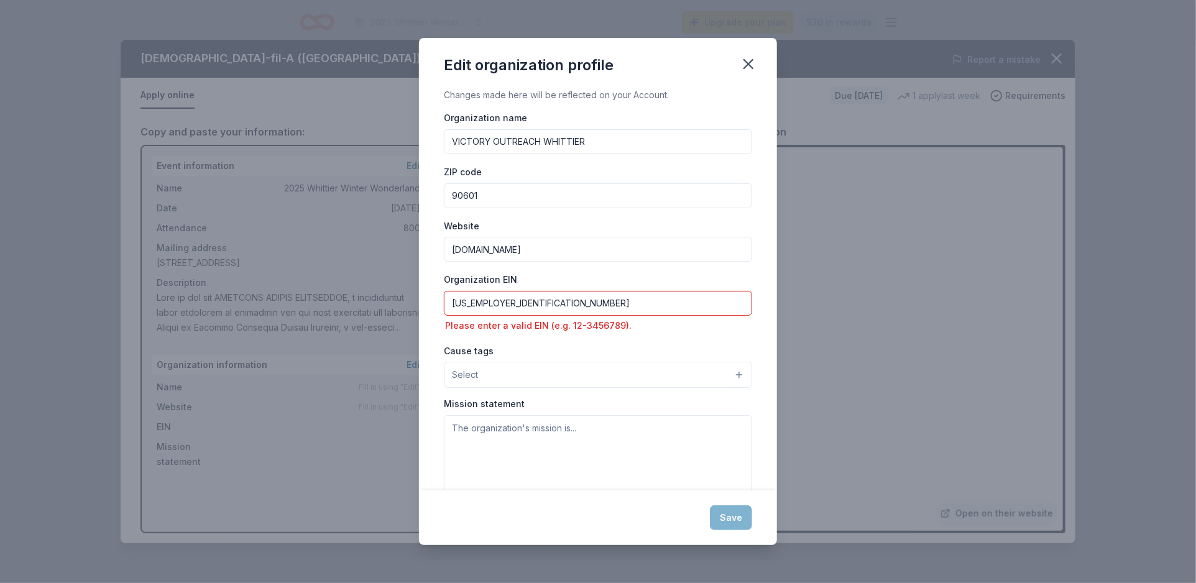
type input "94-4131877"
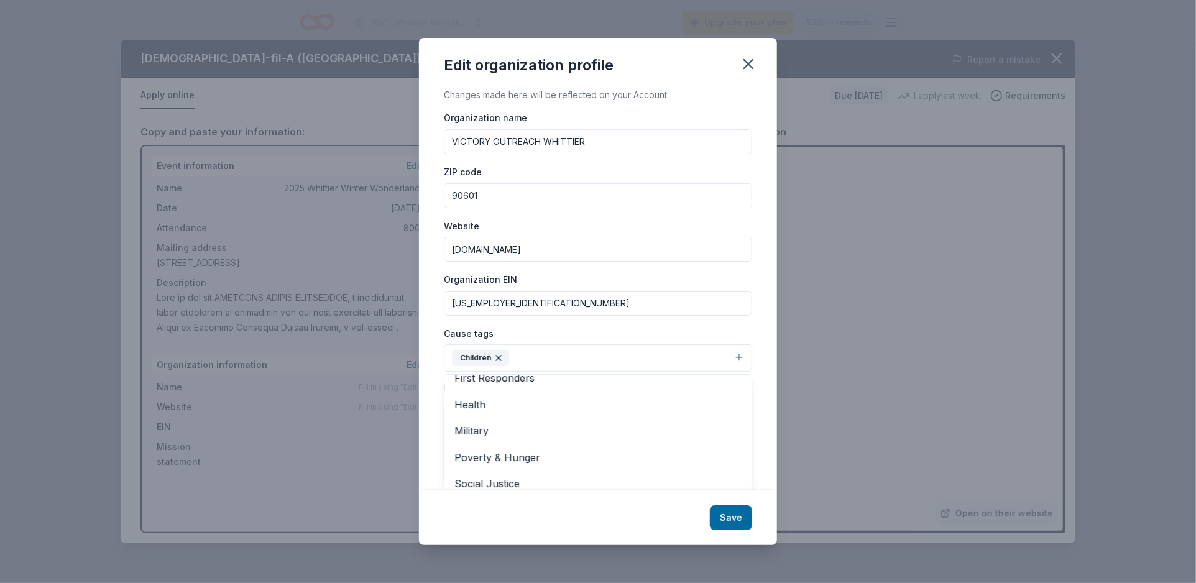
scroll to position [146, 0]
click at [519, 455] on span "Poverty & Hunger" at bounding box center [598, 456] width 287 height 16
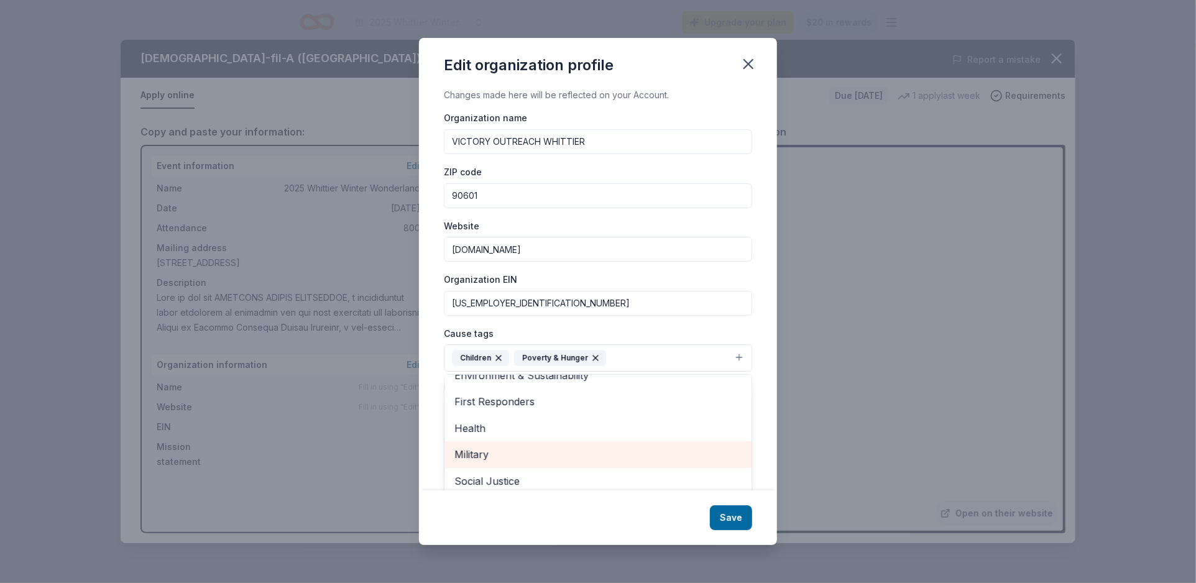
scroll to position [120, 0]
click at [625, 331] on div "Cause tags Children Poverty & Hunger Animals Art & Culture Disaster Relief Educ…" at bounding box center [598, 349] width 308 height 47
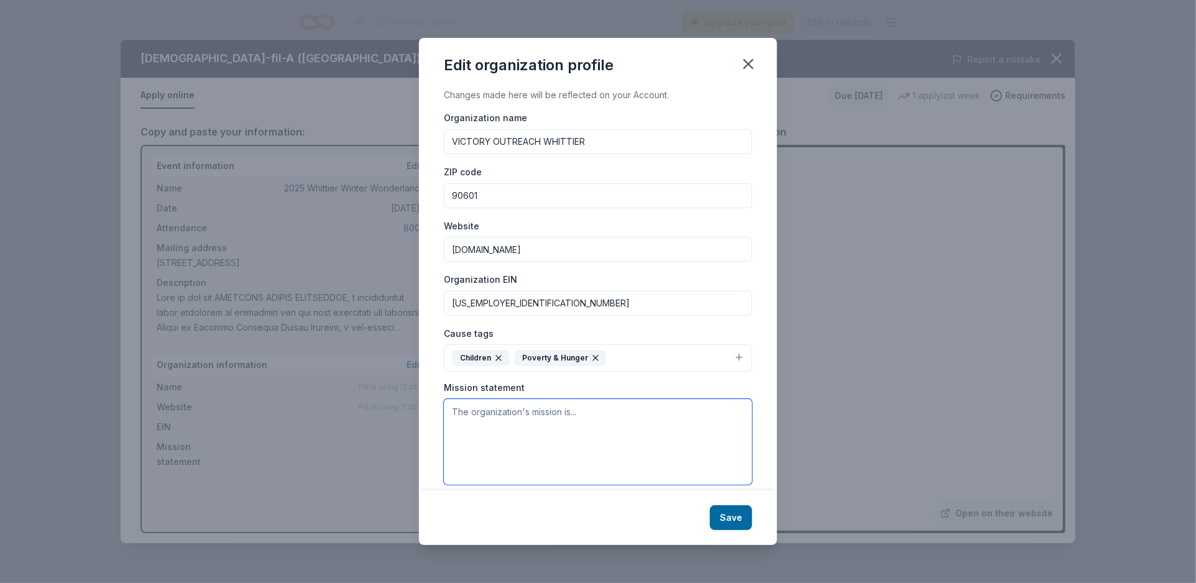
click at [511, 429] on textarea at bounding box center [598, 442] width 308 height 86
paste textarea "Lore ip dol sit AMETCONS ADIPIS ELITSEDDOE, t incididuntut labor etdolorem al e…"
type textarea "Lore ip dol sit AMETCONS ADIPIS ELITSEDDOE, t incididuntut labor etdolorem al e…"
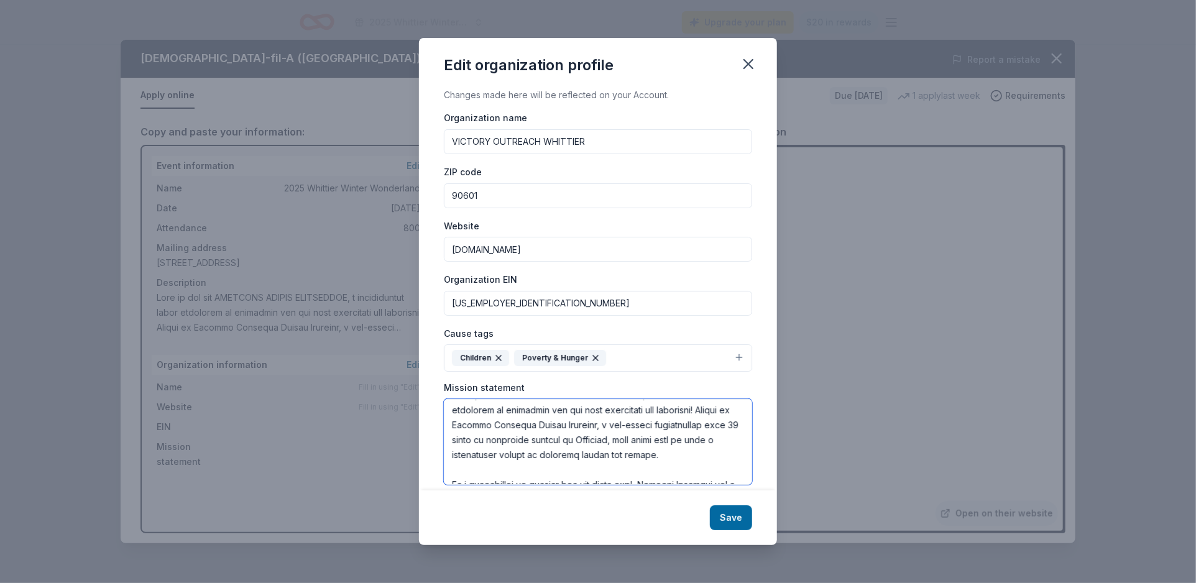
scroll to position [0, 0]
click at [456, 412] on textarea at bounding box center [598, 442] width 308 height 86
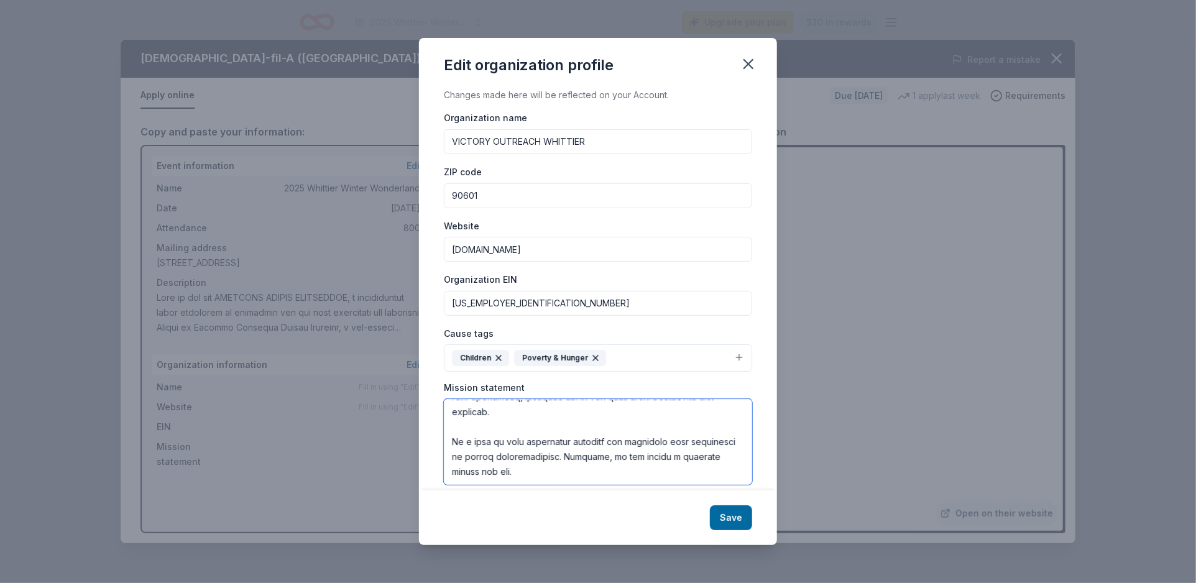
scroll to position [15, 0]
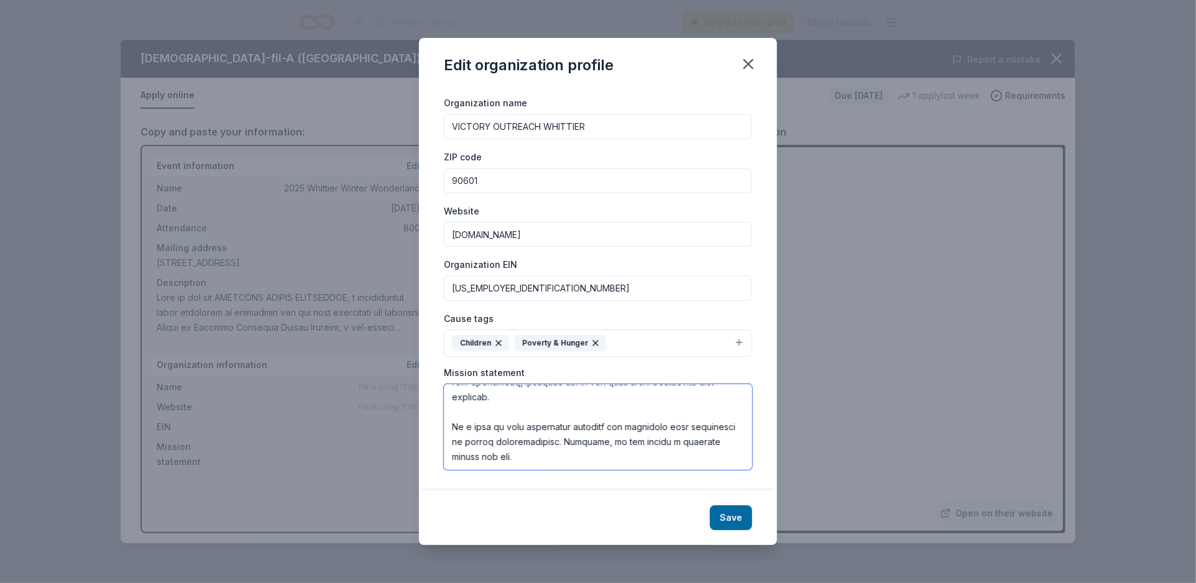
drag, startPoint x: 452, startPoint y: 411, endPoint x: 684, endPoint y: 538, distance: 264.6
click at [684, 538] on div "Edit organization profile Changes made here will be reflected on your Account. …" at bounding box center [598, 291] width 358 height 507
paste textarea "Victory Outreach Whittier is a non-profit organization dedicated 30+ years of s…"
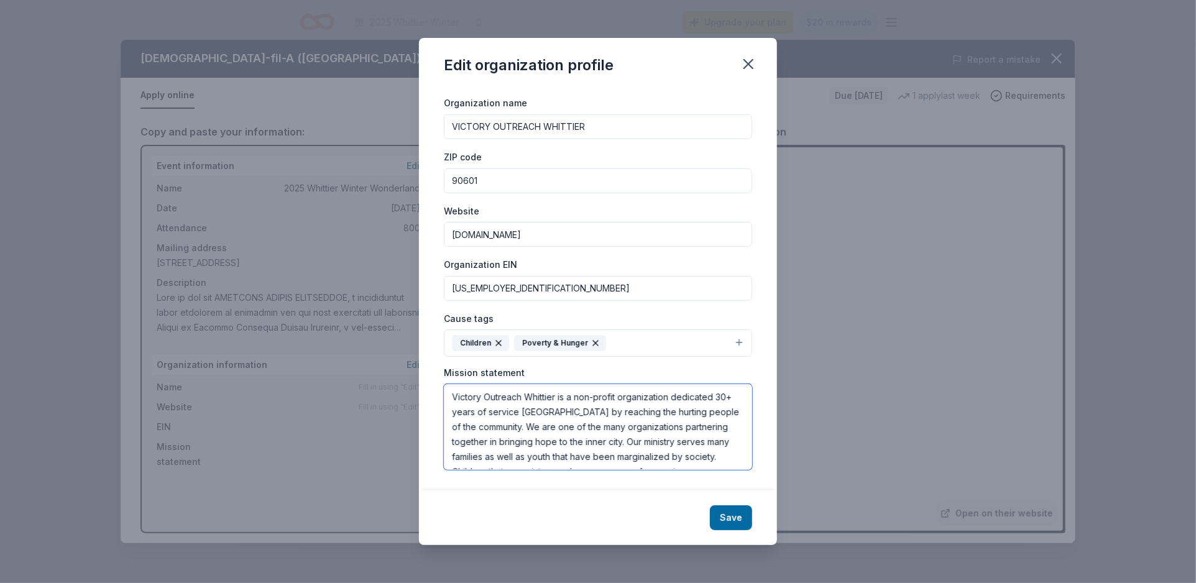
scroll to position [37, 0]
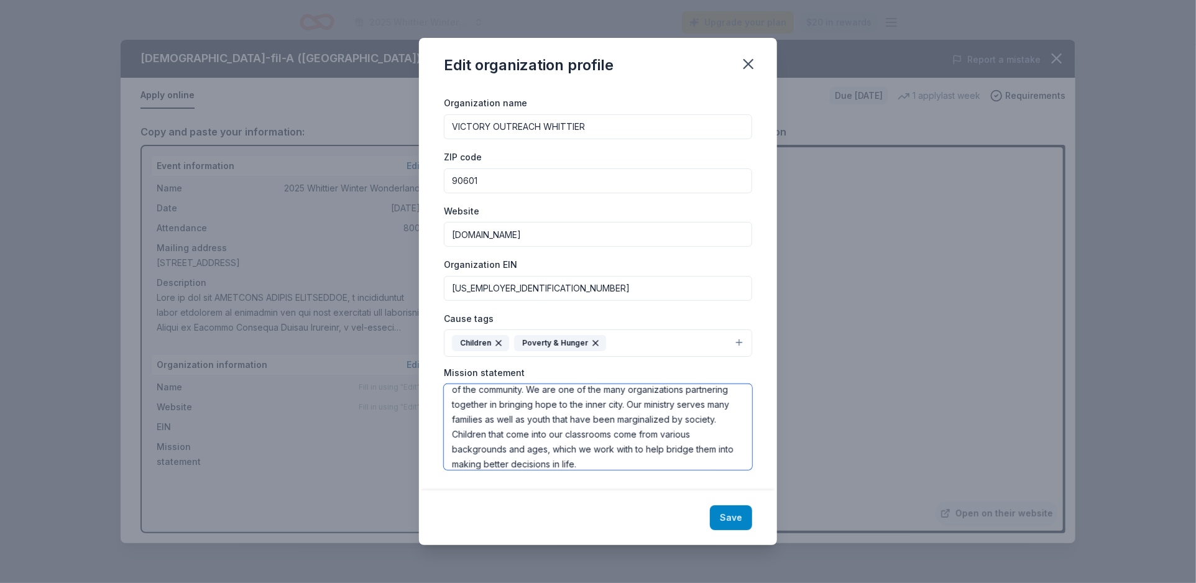
type textarea "Victory Outreach Whittier is a non-profit organization dedicated 30+ years of s…"
click at [736, 522] on button "Save" at bounding box center [731, 517] width 42 height 25
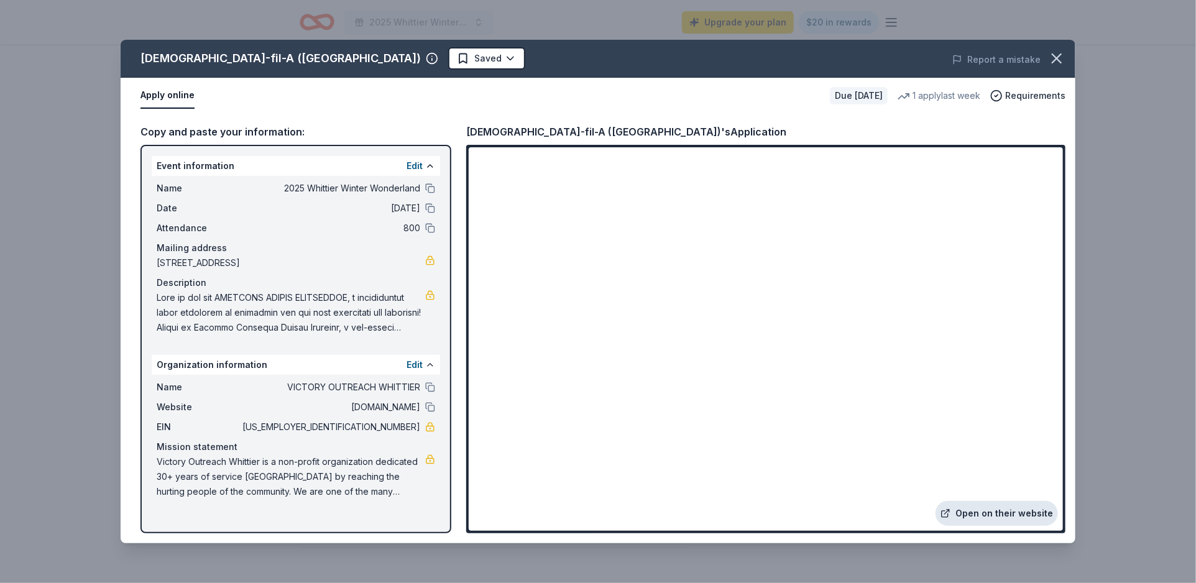
click at [1005, 512] on link "Open on their website" at bounding box center [997, 513] width 122 height 25
click at [1062, 63] on icon "button" at bounding box center [1056, 58] width 17 height 17
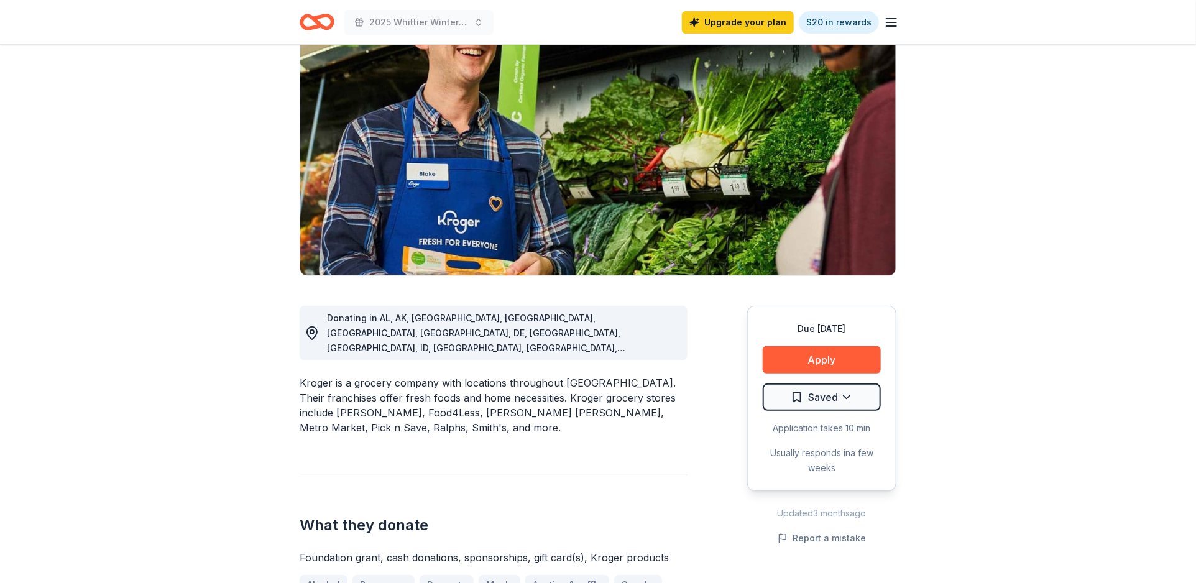
scroll to position [108, 0]
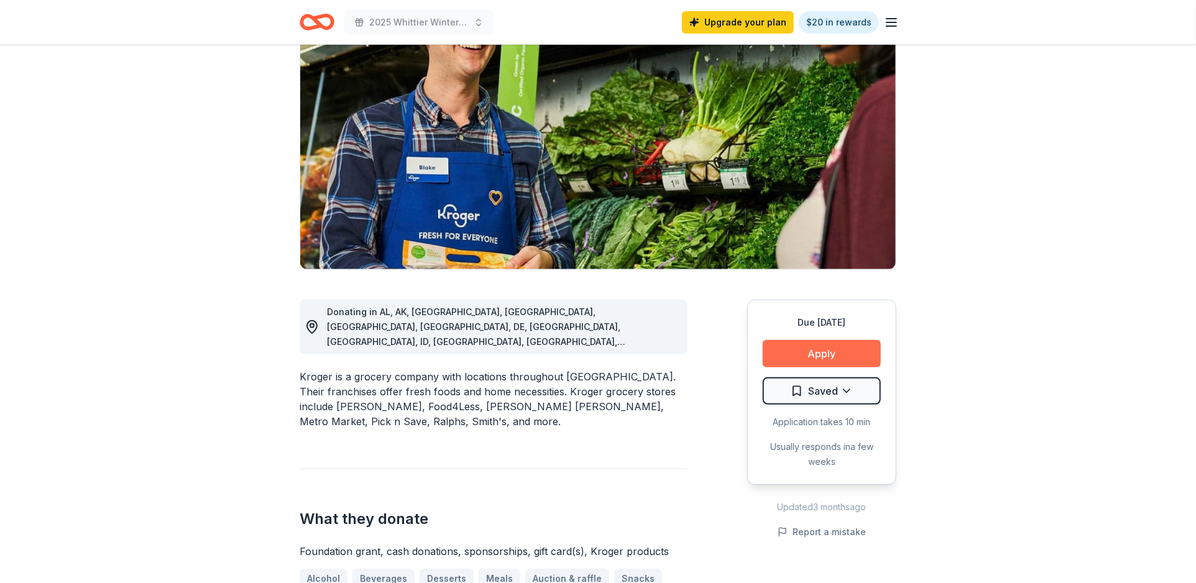
click at [811, 355] on button "Apply" at bounding box center [822, 353] width 118 height 27
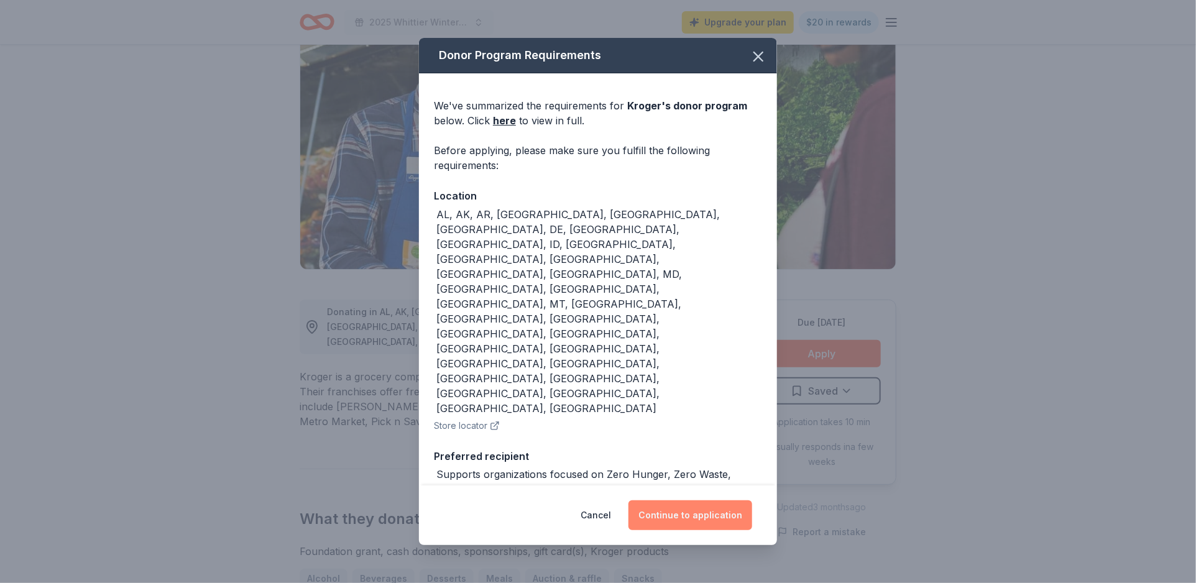
click at [672, 501] on button "Continue to application" at bounding box center [691, 516] width 124 height 30
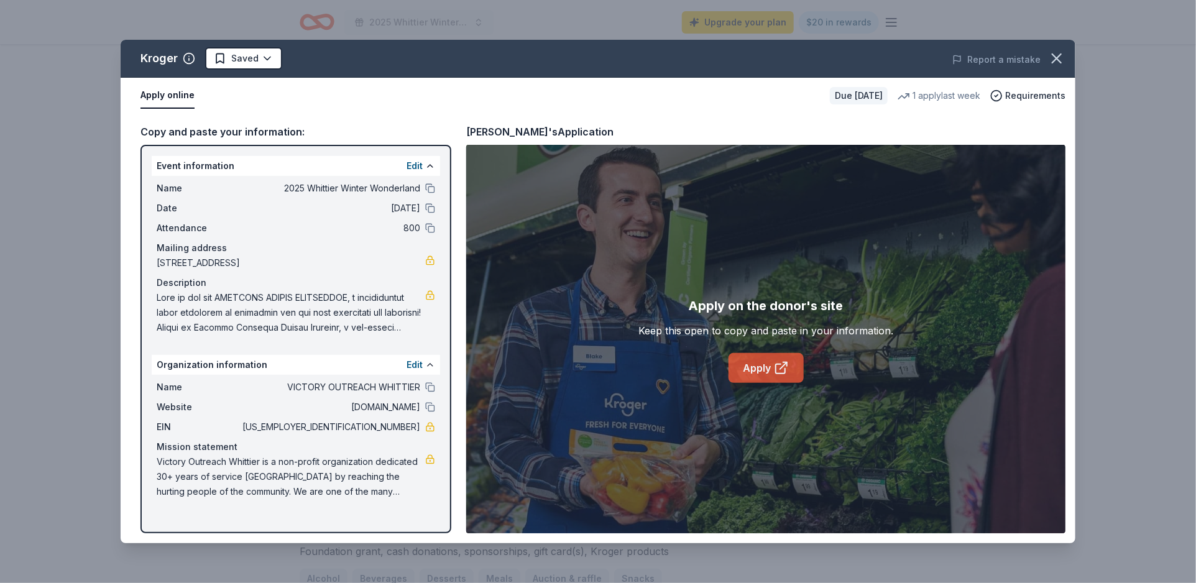
click at [759, 372] on link "Apply" at bounding box center [766, 368] width 75 height 30
click at [782, 369] on icon at bounding box center [781, 368] width 15 height 15
drag, startPoint x: 1061, startPoint y: 61, endPoint x: 1051, endPoint y: 62, distance: 10.0
click at [1060, 62] on icon "button" at bounding box center [1056, 58] width 17 height 17
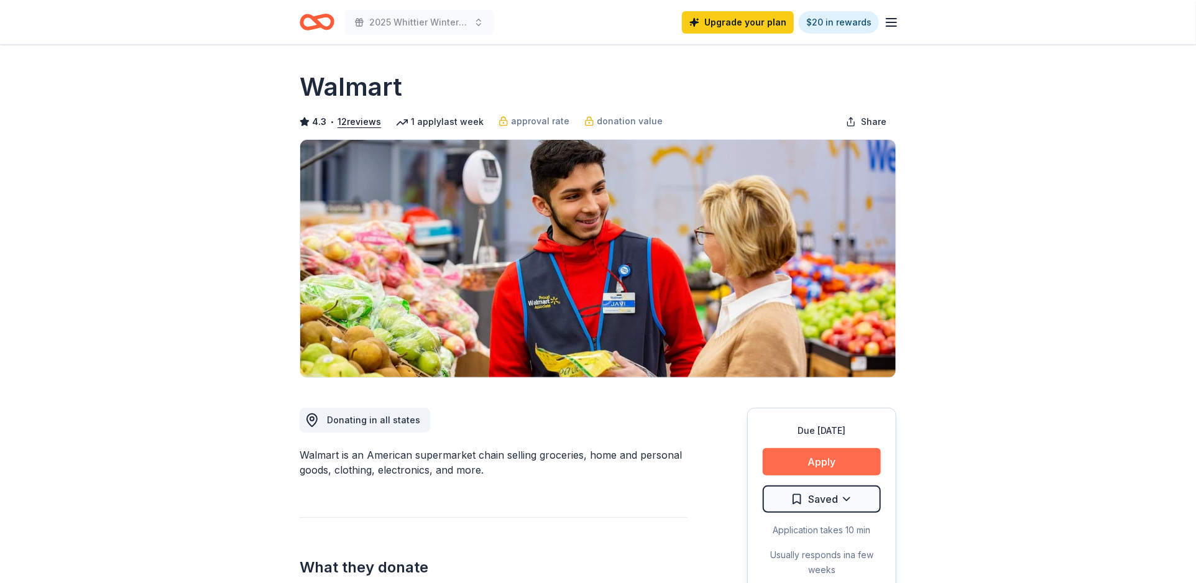
click at [797, 458] on button "Apply" at bounding box center [822, 461] width 118 height 27
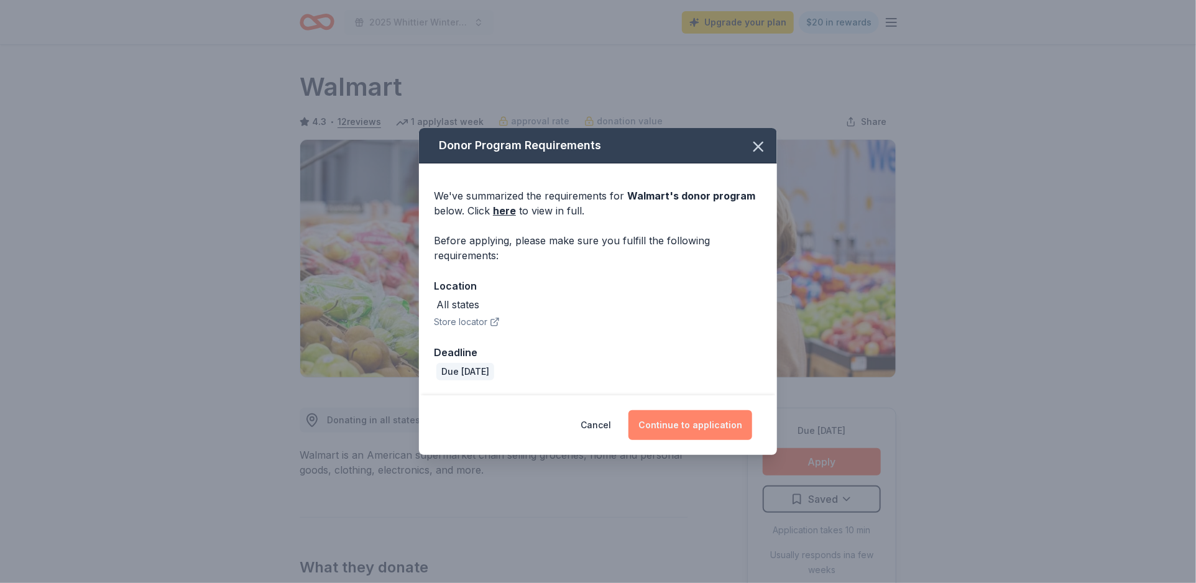
click at [676, 413] on button "Continue to application" at bounding box center [691, 425] width 124 height 30
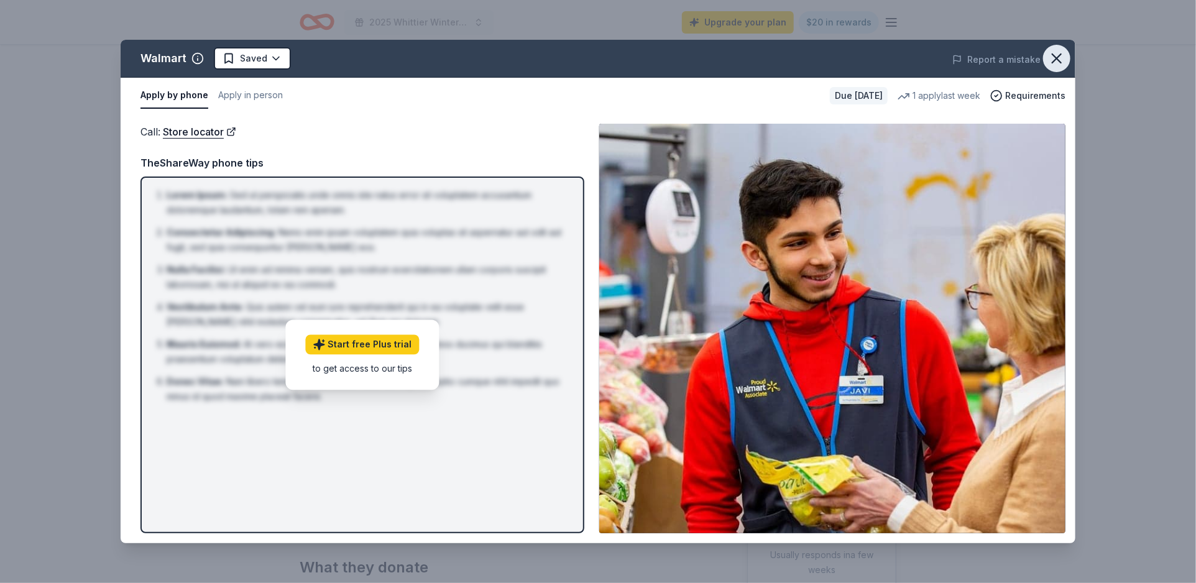
click at [1064, 54] on icon "button" at bounding box center [1056, 58] width 17 height 17
